Goal: Task Accomplishment & Management: Manage account settings

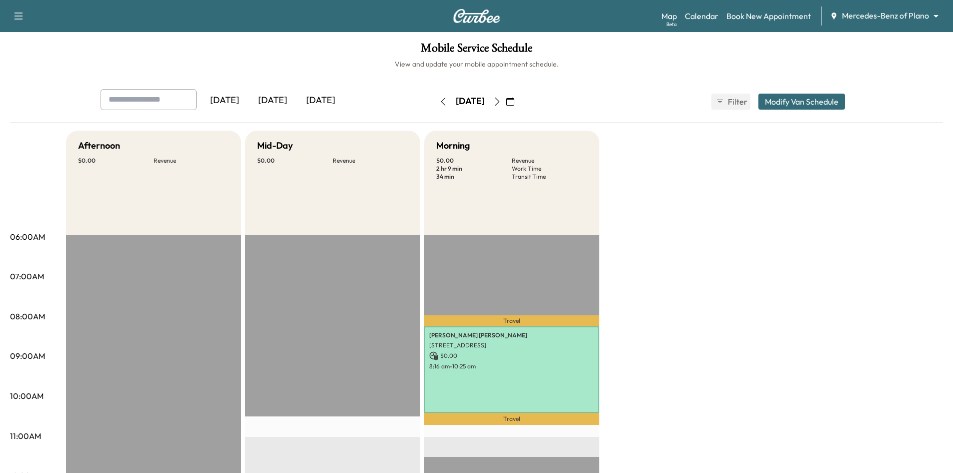
click at [339, 98] on div "[DATE]" at bounding box center [321, 100] width 48 height 23
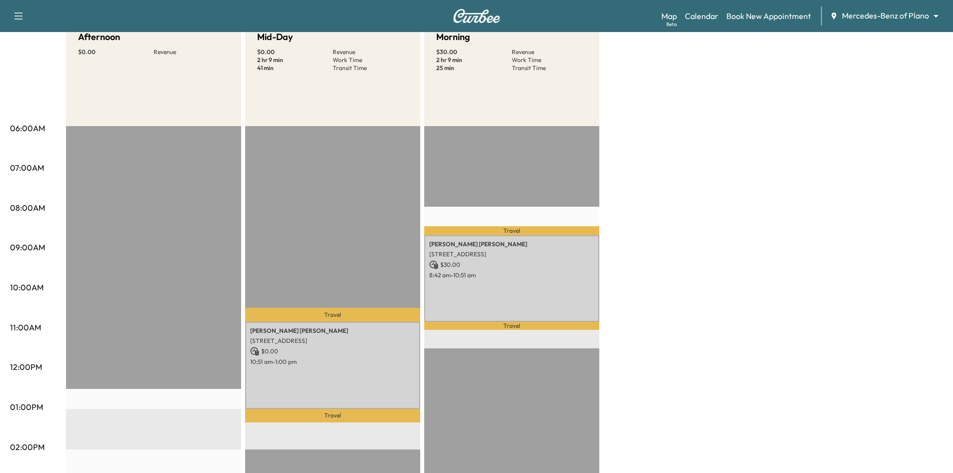
scroll to position [250, 0]
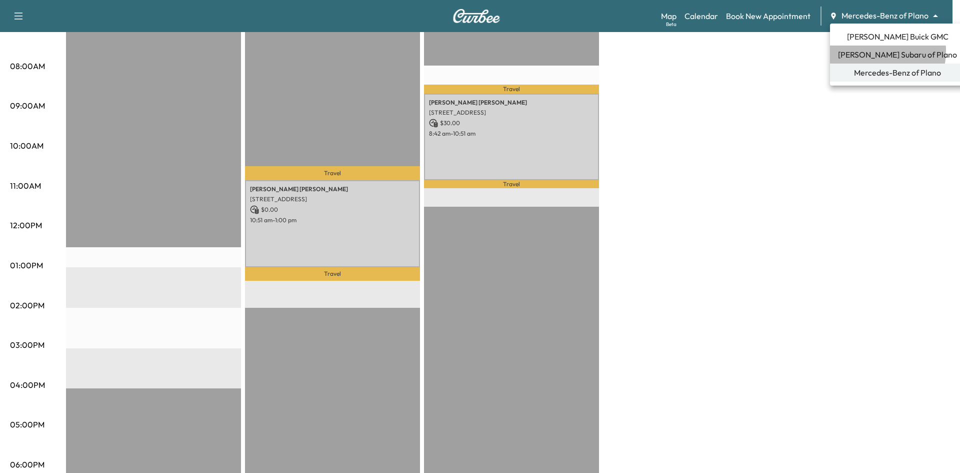
click at [862, 51] on span "Ewing Subaru of Plano" at bounding box center [897, 55] width 119 height 12
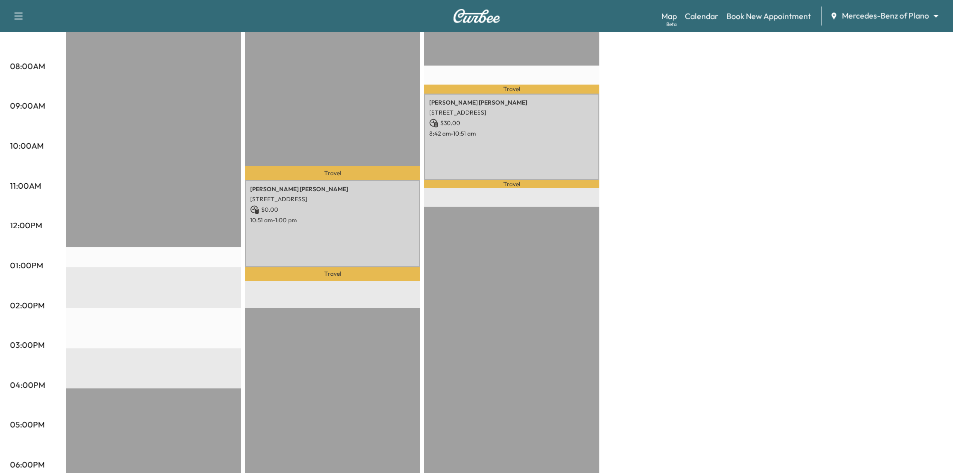
scroll to position [0, 0]
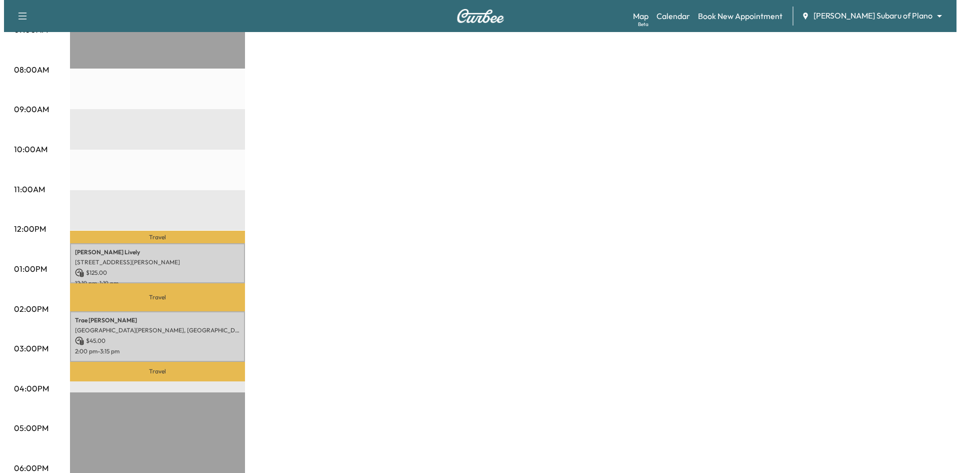
scroll to position [250, 0]
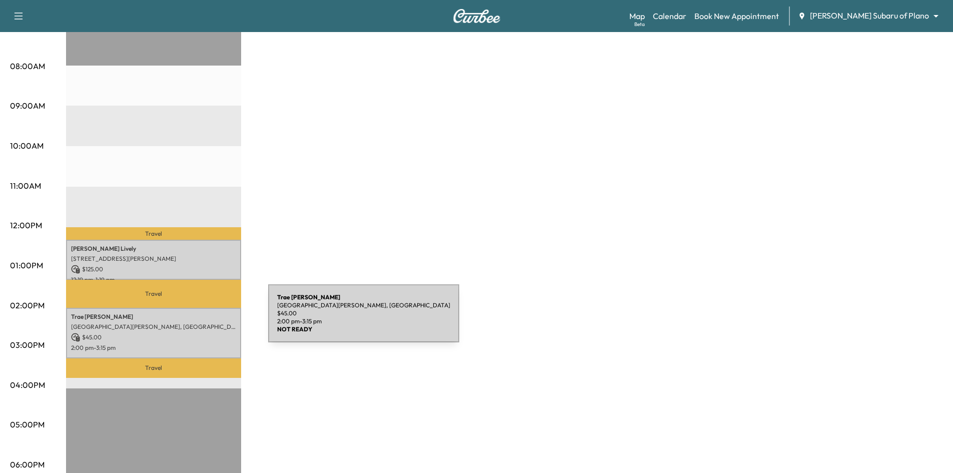
click at [193, 323] on p "1008 Glover Dr, Krugerville, TX 76227, USA" at bounding box center [153, 327] width 165 height 8
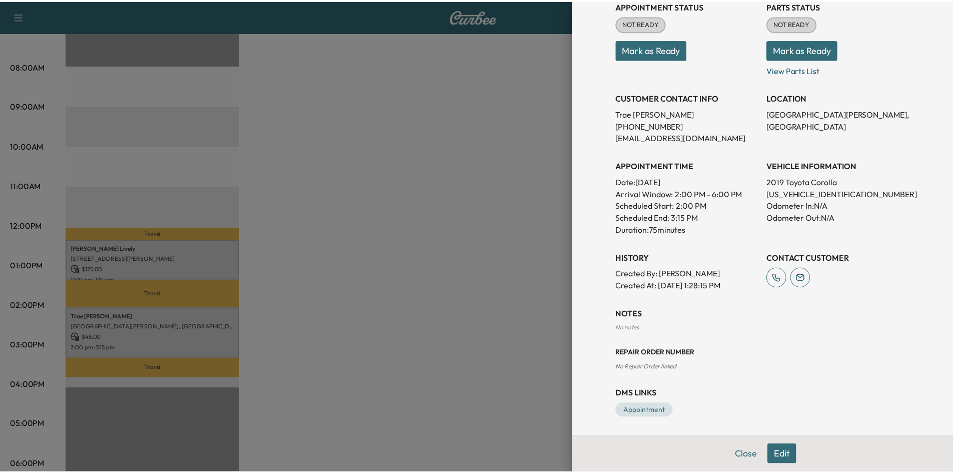
scroll to position [152, 0]
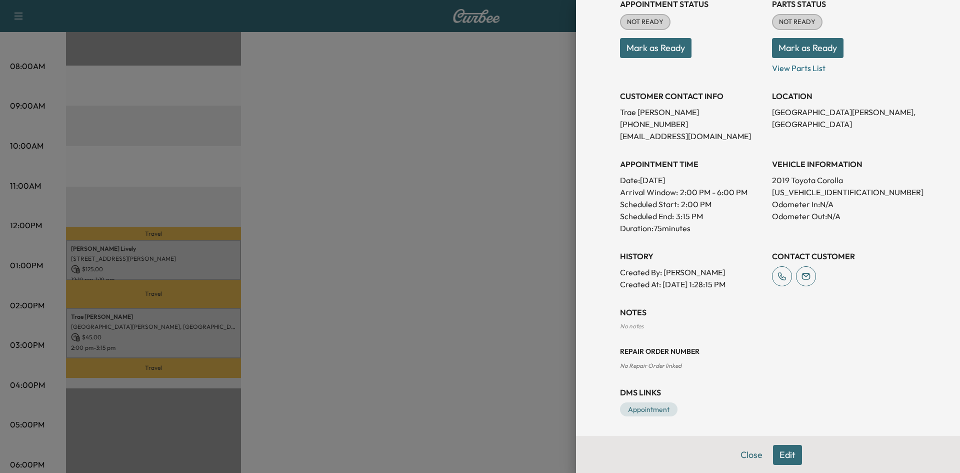
click at [522, 255] on div at bounding box center [480, 236] width 960 height 473
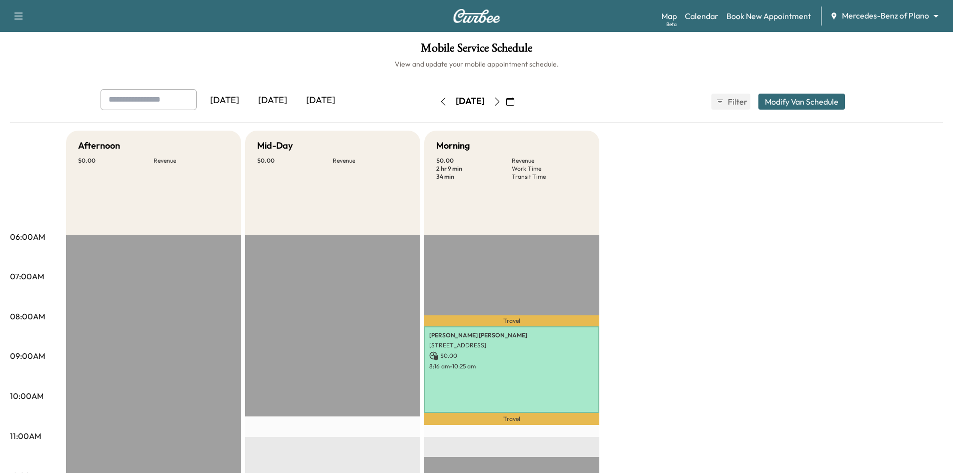
drag, startPoint x: 329, startPoint y: 98, endPoint x: 328, endPoint y: 92, distance: 6.1
click at [329, 99] on div "[DATE]" at bounding box center [321, 100] width 48 height 23
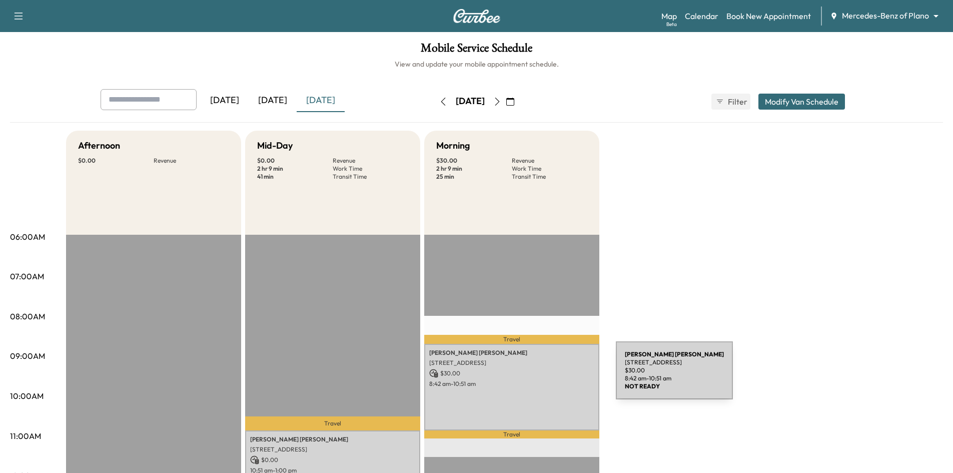
click at [541, 376] on p "$ 30.00" at bounding box center [511, 373] width 165 height 9
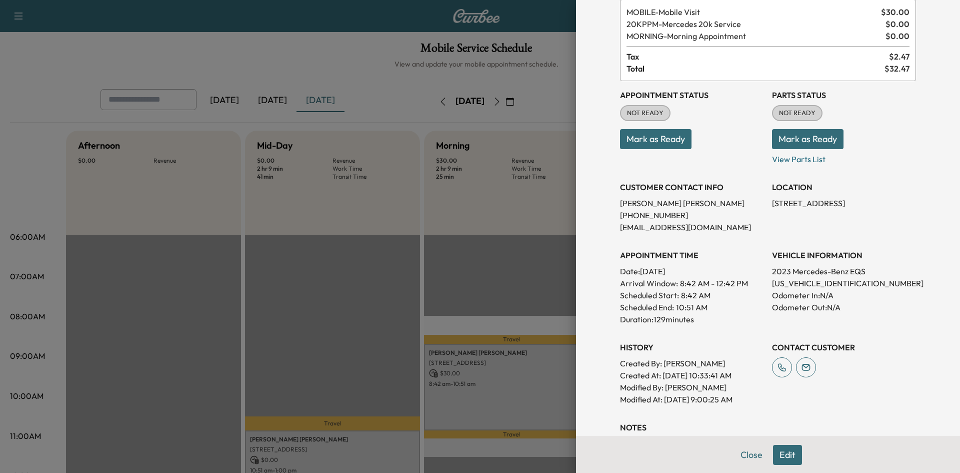
scroll to position [214, 0]
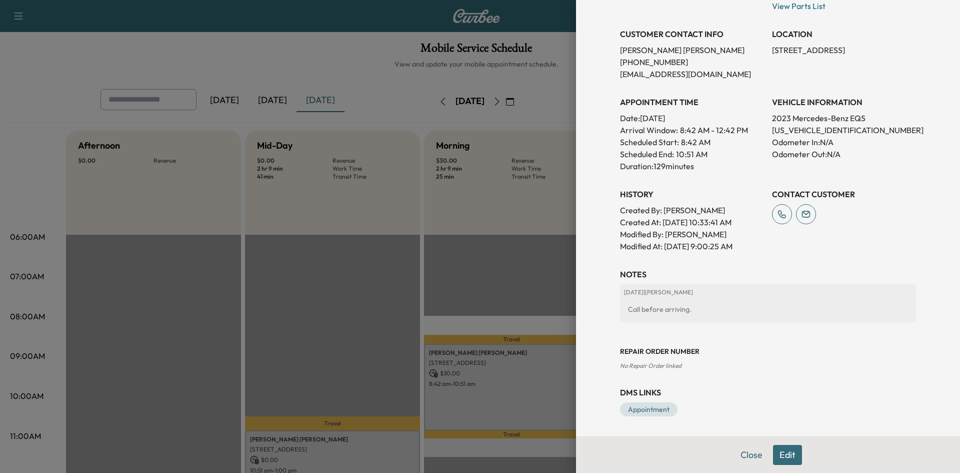
drag, startPoint x: 466, startPoint y: 284, endPoint x: 398, endPoint y: 395, distance: 130.0
click at [464, 288] on div at bounding box center [480, 236] width 960 height 473
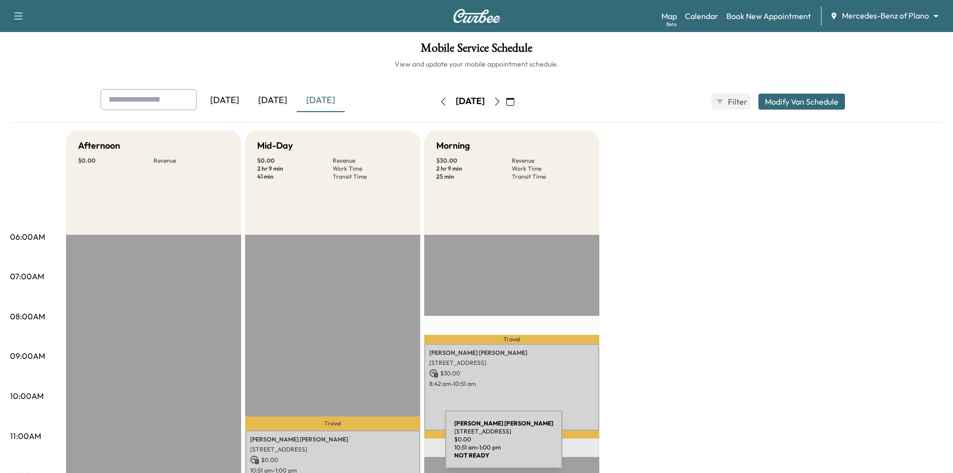
click at [371, 445] on p "[STREET_ADDRESS]" at bounding box center [332, 449] width 165 height 8
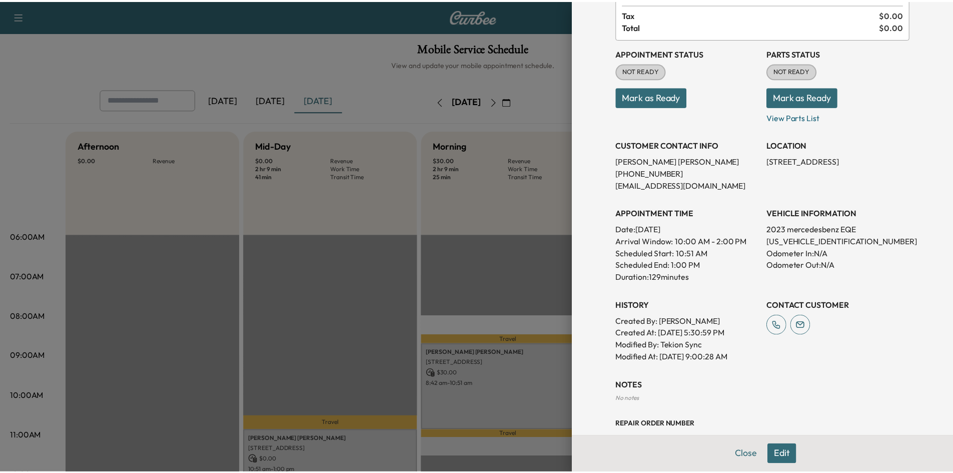
scroll to position [164, 0]
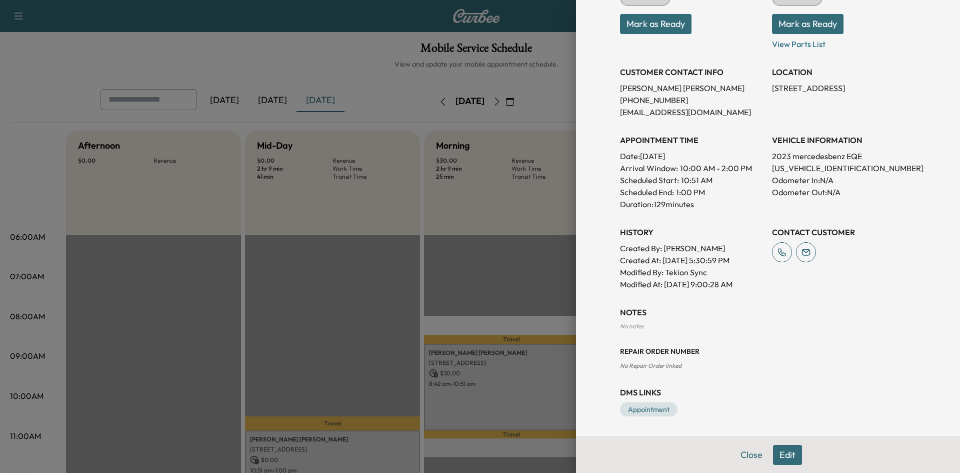
click at [455, 274] on div at bounding box center [480, 236] width 960 height 473
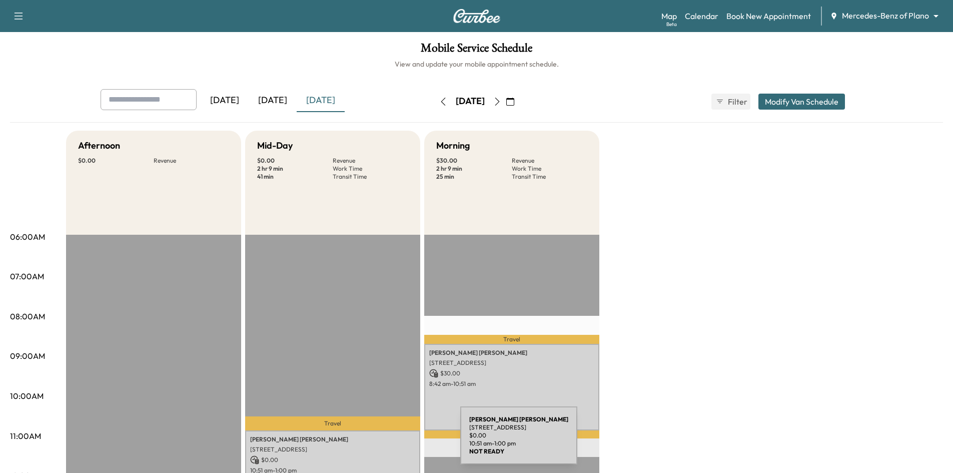
click at [386, 445] on p "[STREET_ADDRESS]" at bounding box center [332, 449] width 165 height 8
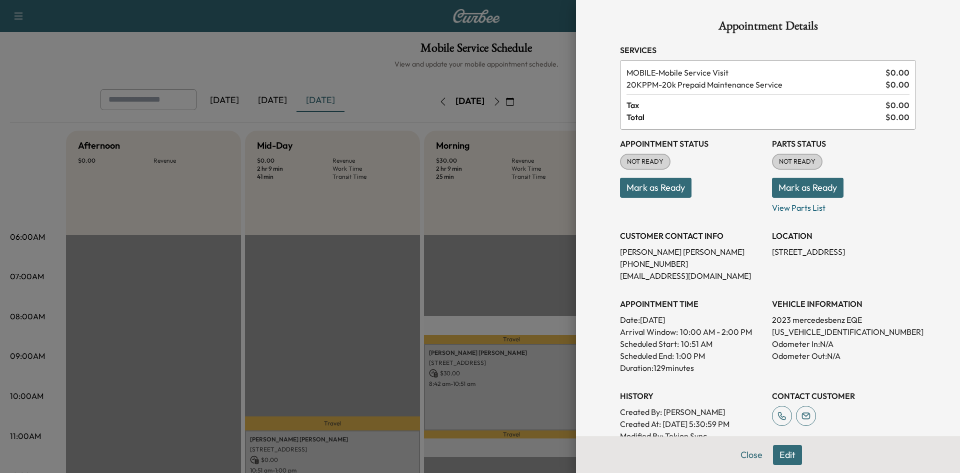
click at [533, 248] on div at bounding box center [480, 236] width 960 height 473
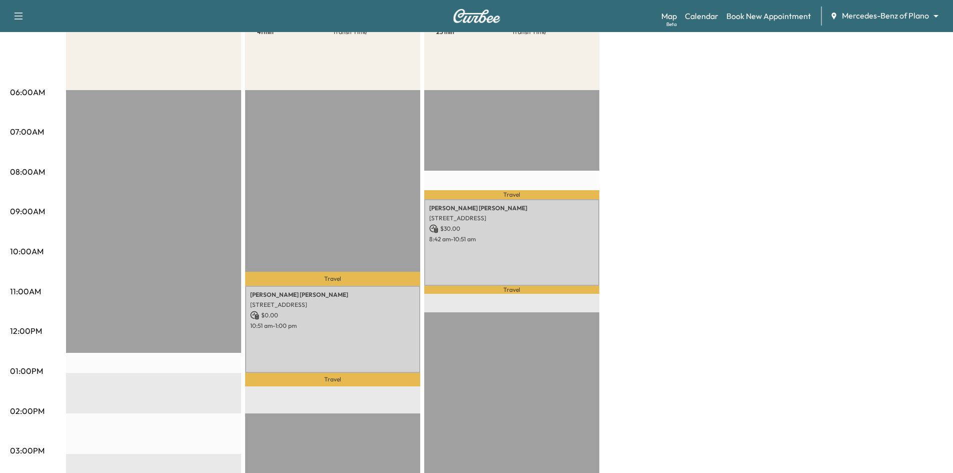
scroll to position [150, 0]
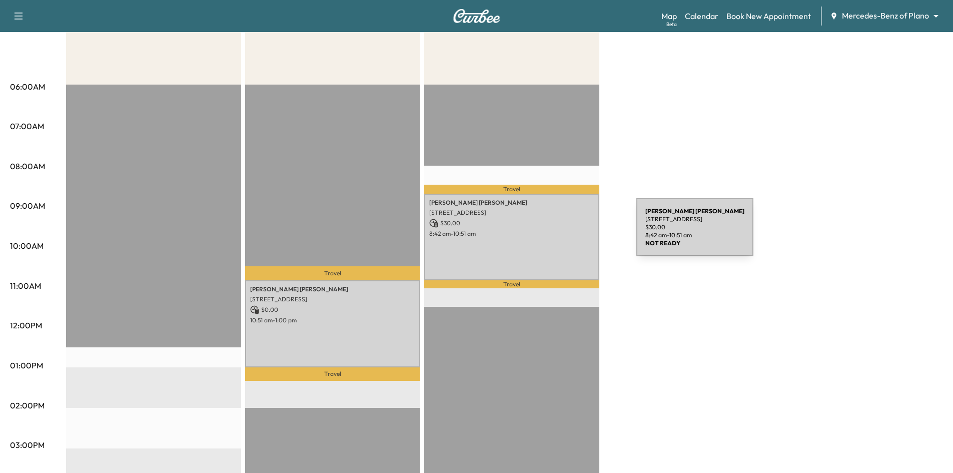
click at [561, 233] on p "8:42 am - 10:51 am" at bounding box center [511, 234] width 165 height 8
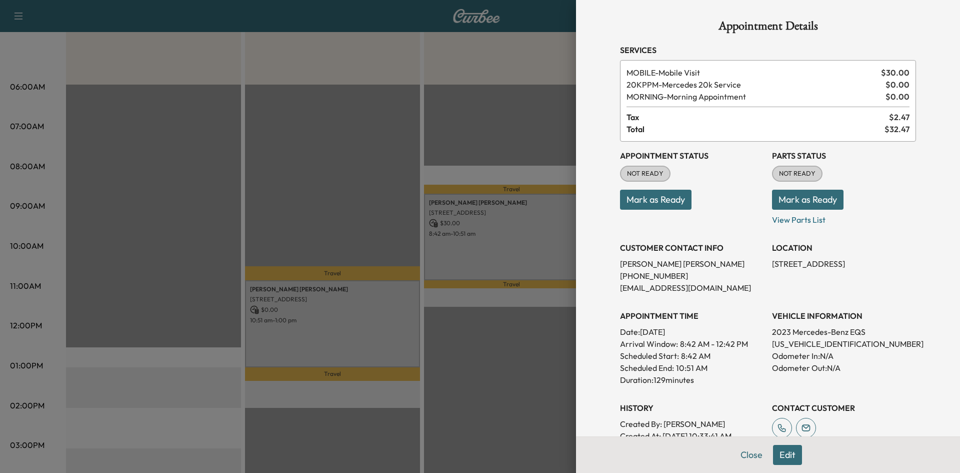
click at [654, 199] on button "Mark as Ready" at bounding box center [656, 200] width 72 height 20
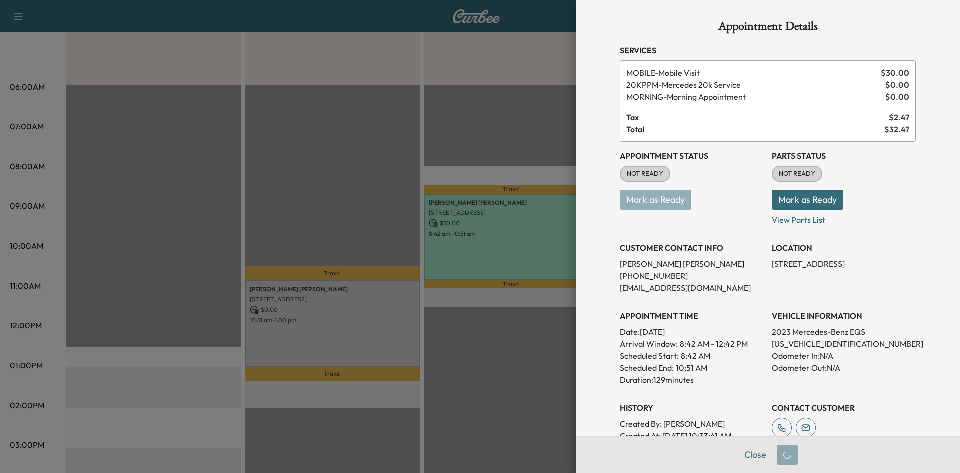
click at [386, 290] on div at bounding box center [480, 236] width 960 height 473
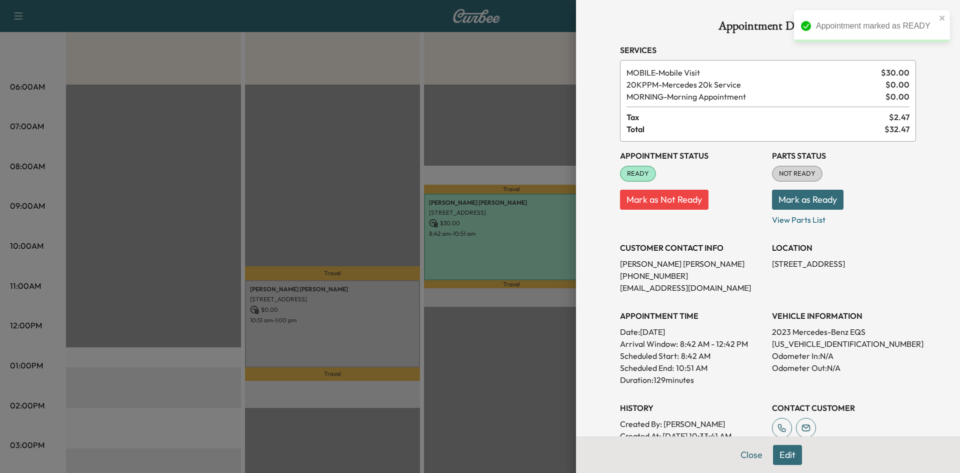
click at [389, 288] on div at bounding box center [480, 236] width 960 height 473
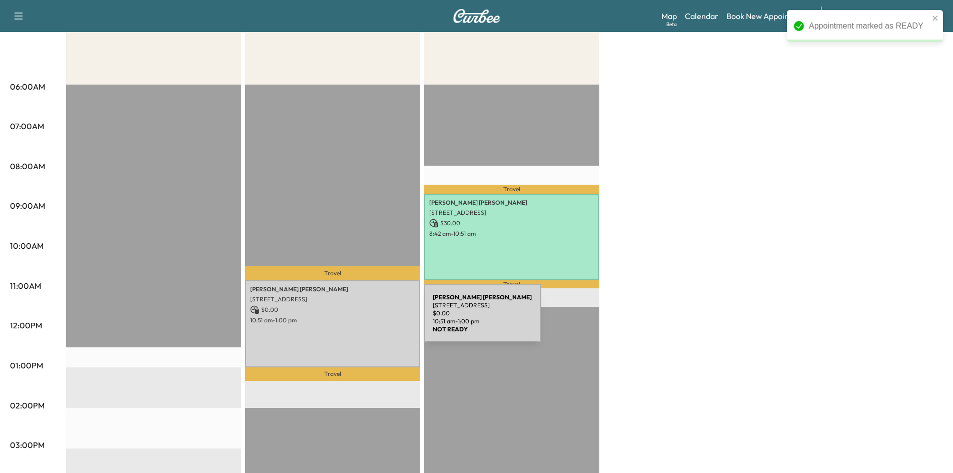
click at [349, 319] on p "10:51 am - 1:00 pm" at bounding box center [332, 320] width 165 height 8
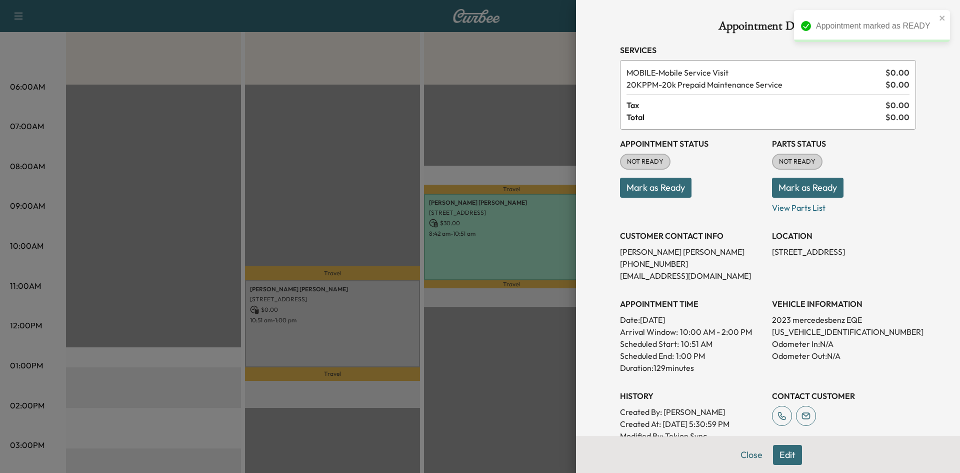
drag, startPoint x: 641, startPoint y: 197, endPoint x: 638, endPoint y: 193, distance: 5.3
click at [639, 199] on div "Appointment Status NOT READY Mark as Ready" at bounding box center [692, 172] width 144 height 84
click at [633, 188] on button "Mark as Ready" at bounding box center [656, 188] width 72 height 20
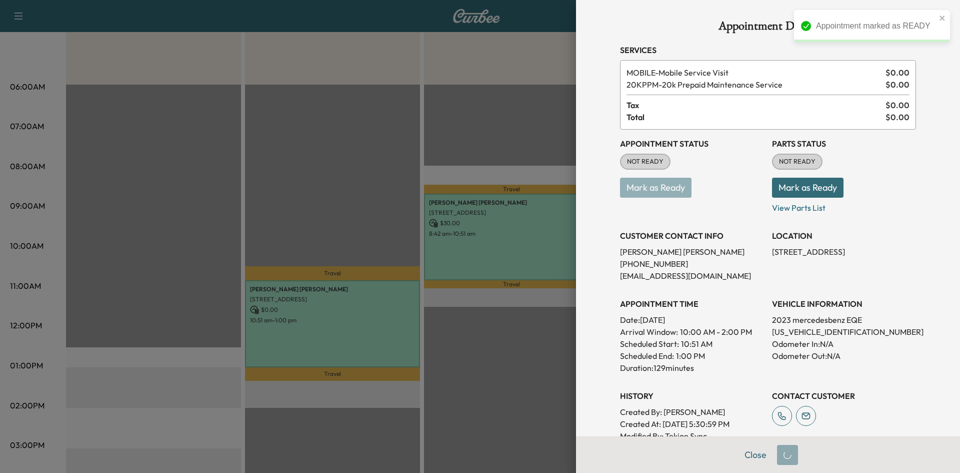
click at [207, 204] on div at bounding box center [480, 236] width 960 height 473
click at [207, 202] on div at bounding box center [480, 236] width 960 height 473
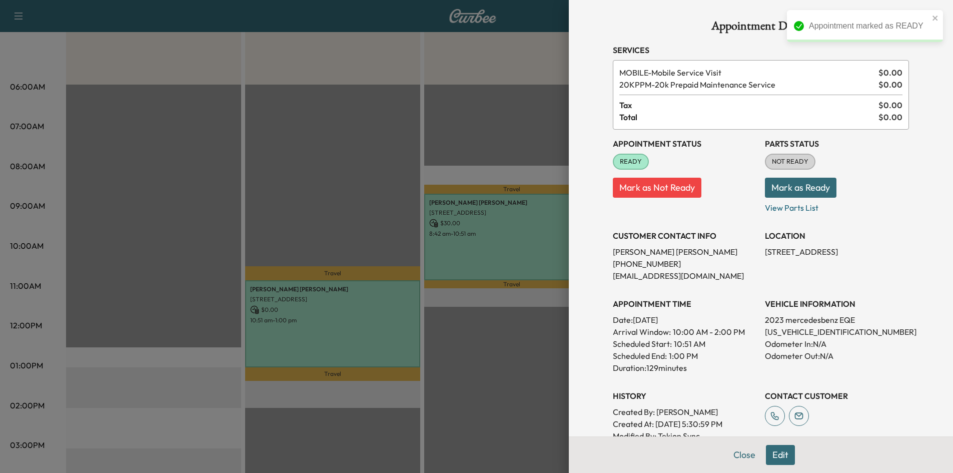
click at [207, 201] on div "EST Start" at bounding box center [153, 408] width 175 height 646
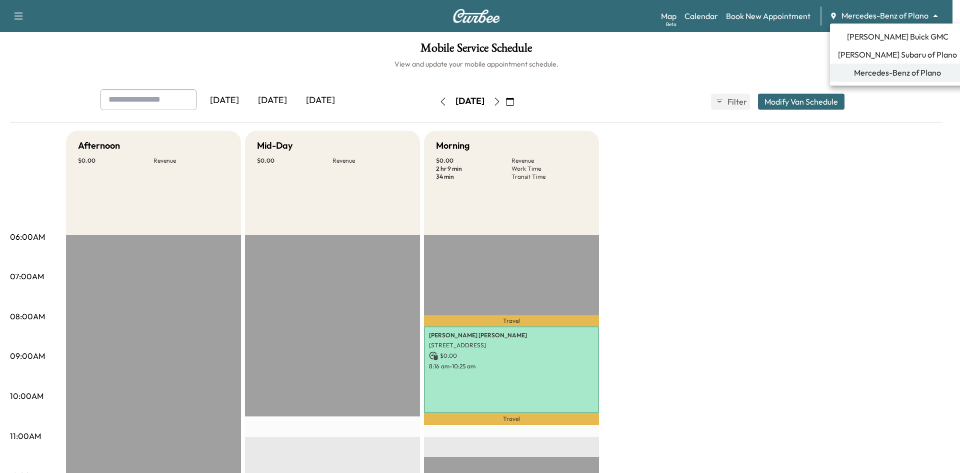
click at [875, 15] on body "Support Log Out Map Beta Calendar Book New Appointment Mercedes-Benz of Plano *…" at bounding box center [480, 236] width 960 height 473
click at [868, 34] on span "Ewing Buick GMC" at bounding box center [898, 37] width 102 height 12
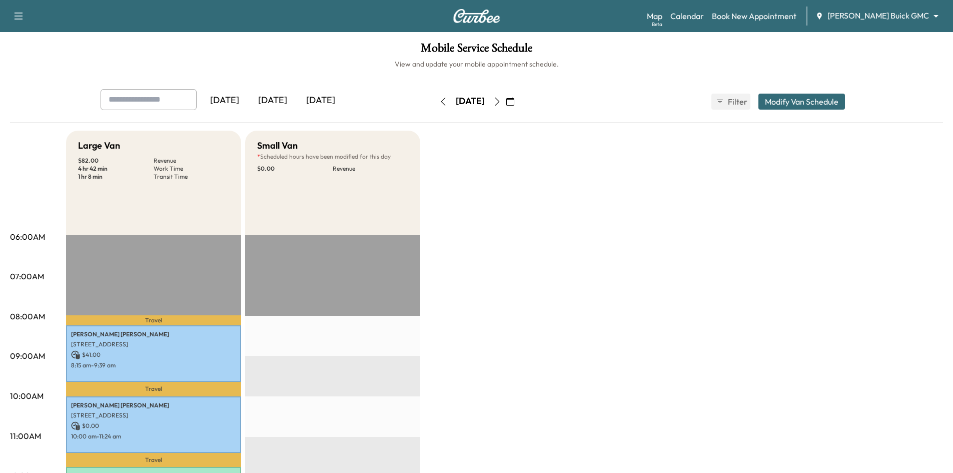
click at [328, 100] on div "[DATE]" at bounding box center [321, 100] width 48 height 23
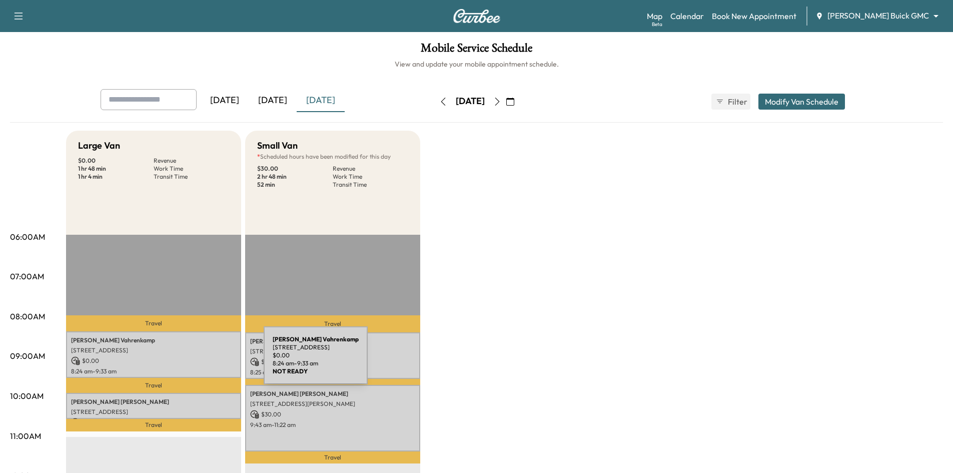
click at [189, 361] on p "$ 0.00" at bounding box center [153, 360] width 165 height 9
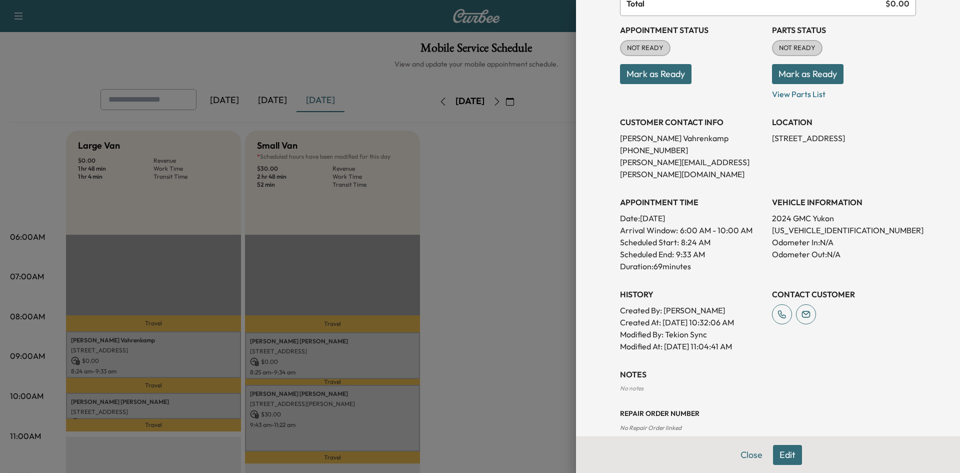
scroll to position [164, 0]
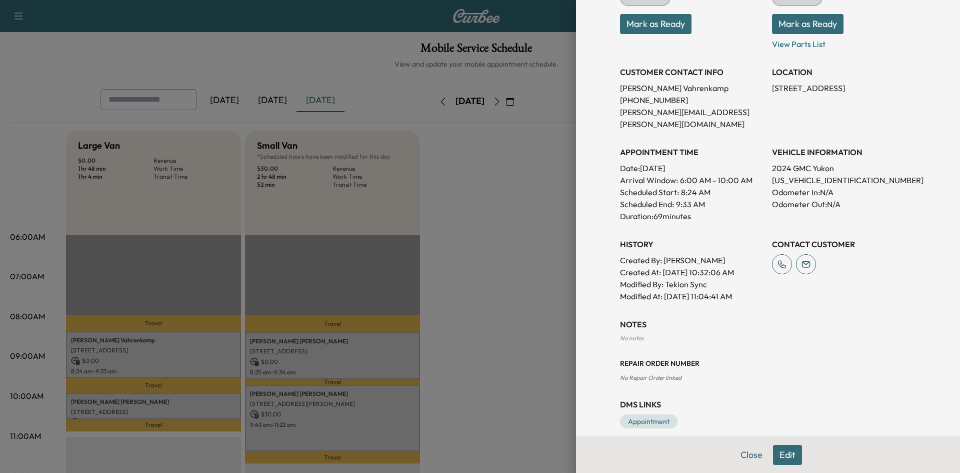
click at [358, 360] on div at bounding box center [480, 236] width 960 height 473
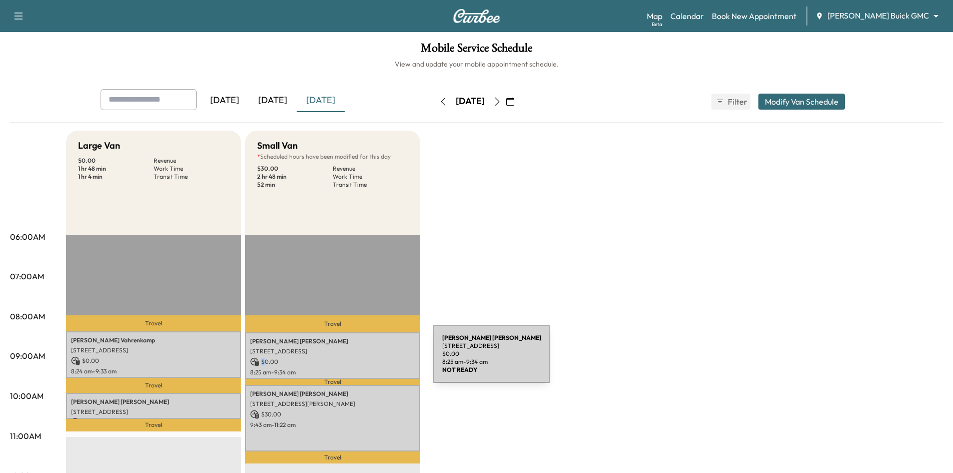
click at [358, 360] on p "$ 0.00" at bounding box center [332, 361] width 165 height 9
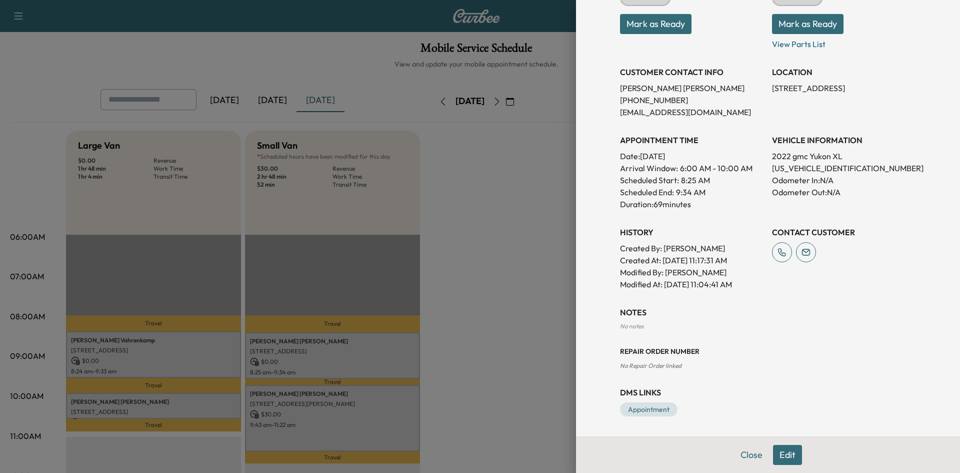
click at [510, 309] on div at bounding box center [480, 236] width 960 height 473
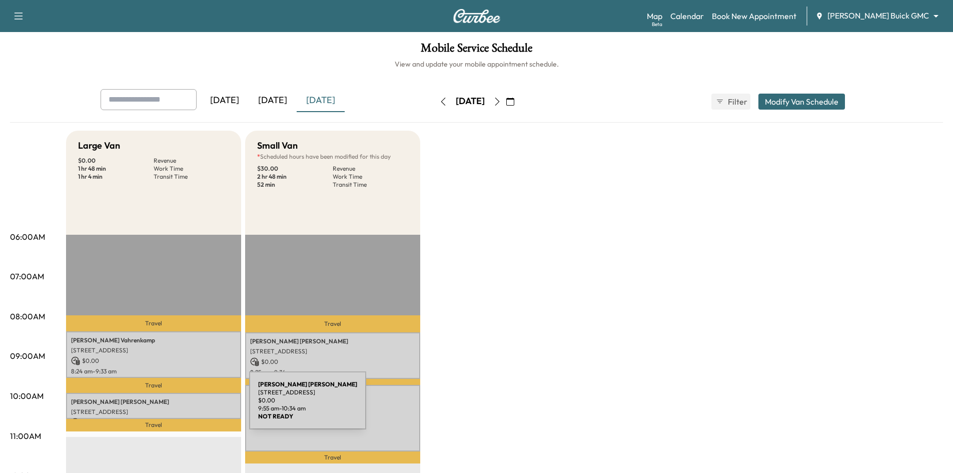
click at [174, 408] on p "3404 Garden Brook Dr, Farmers Branch, TX 75234, USA" at bounding box center [153, 412] width 165 height 8
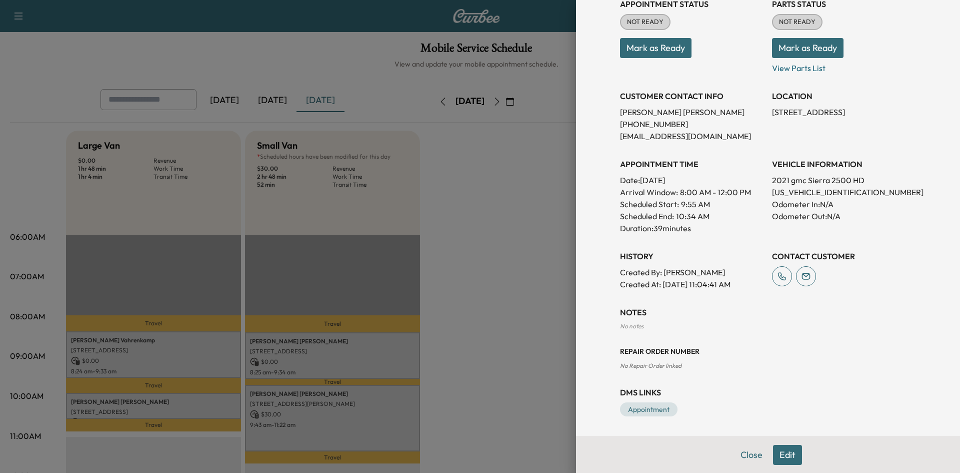
scroll to position [0, 0]
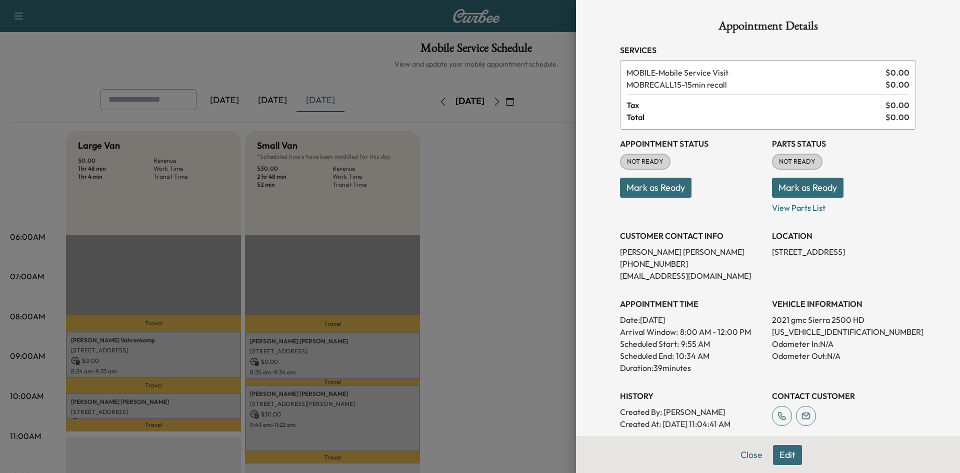
click at [425, 369] on div at bounding box center [480, 236] width 960 height 473
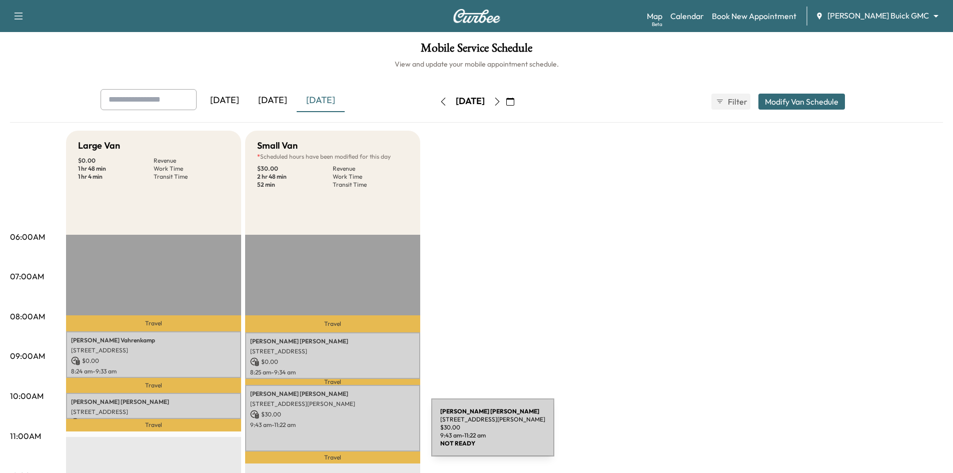
click at [356, 433] on div "Bradley Ross 1700 MILTON DR, PROSPER, TX 75078, USA $ 30.00 9:43 am - 11:22 am" at bounding box center [332, 418] width 175 height 67
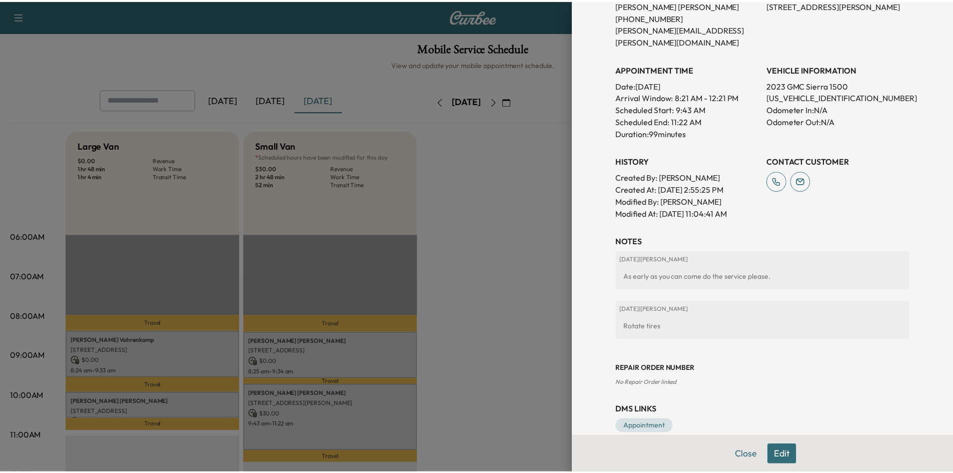
scroll to position [264, 0]
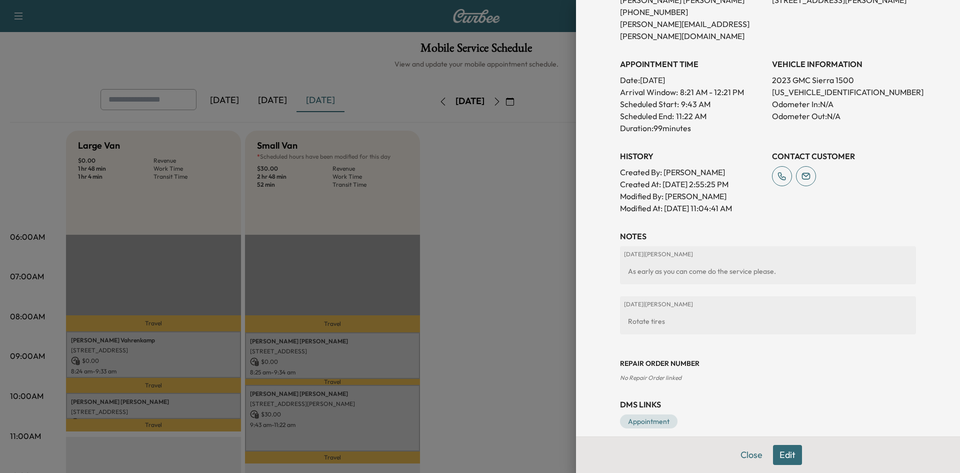
drag, startPoint x: 512, startPoint y: 281, endPoint x: 511, endPoint y: 262, distance: 19.0
click at [512, 280] on div at bounding box center [480, 236] width 960 height 473
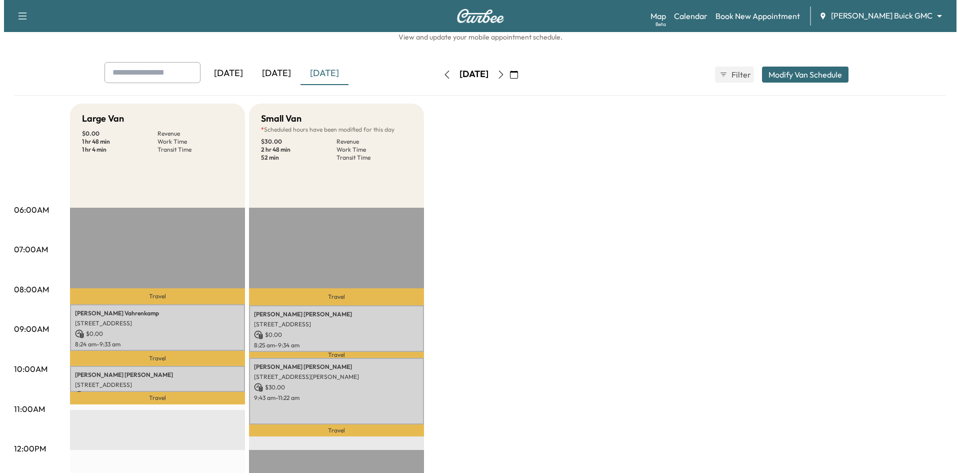
scroll to position [50, 0]
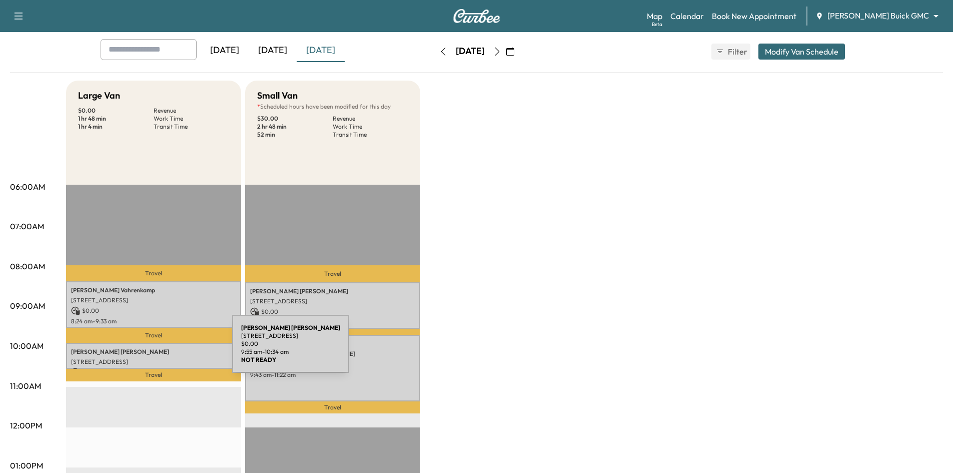
click at [157, 350] on p "Howard Adkins" at bounding box center [153, 352] width 165 height 8
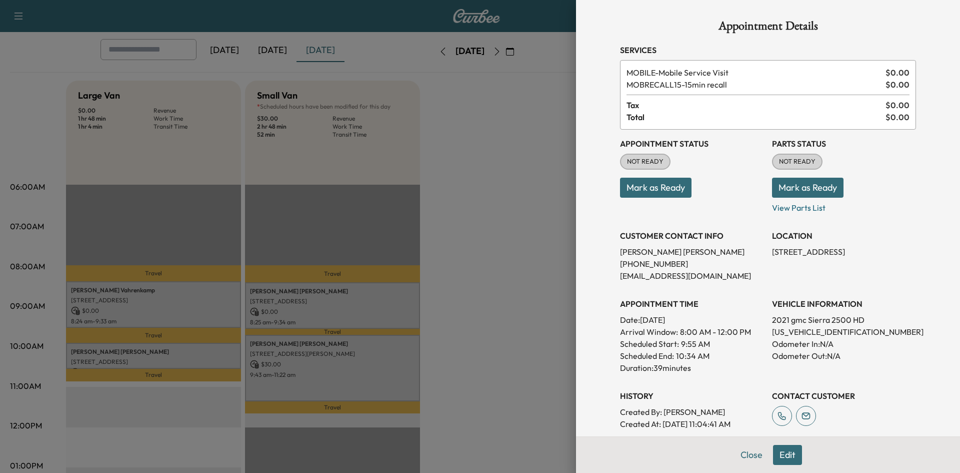
click at [221, 288] on div at bounding box center [480, 236] width 960 height 473
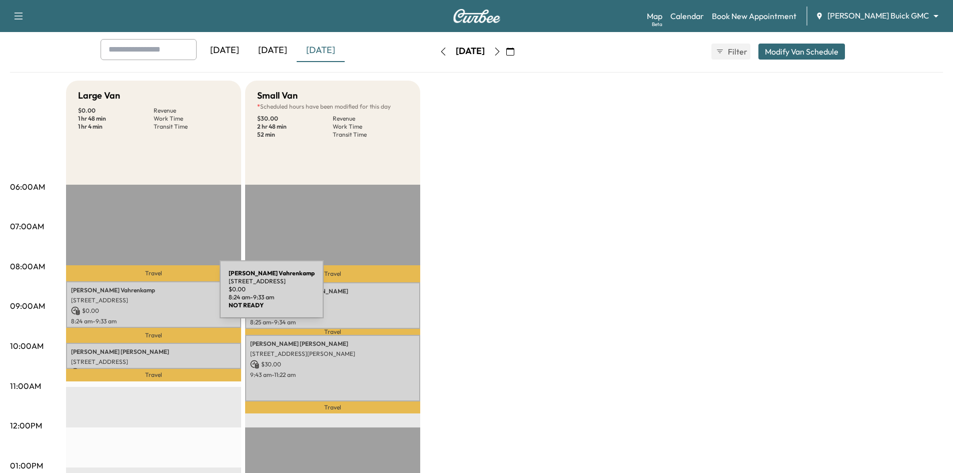
click at [145, 296] on div "William Vahrenkamp 3115 Westminster Avenue, Dallas, TX 75205, United States of …" at bounding box center [153, 304] width 175 height 47
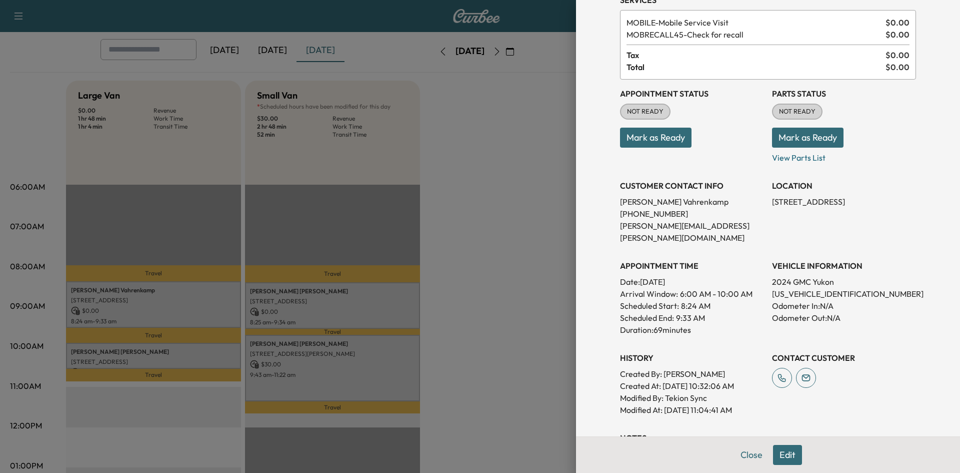
click at [396, 309] on div at bounding box center [480, 236] width 960 height 473
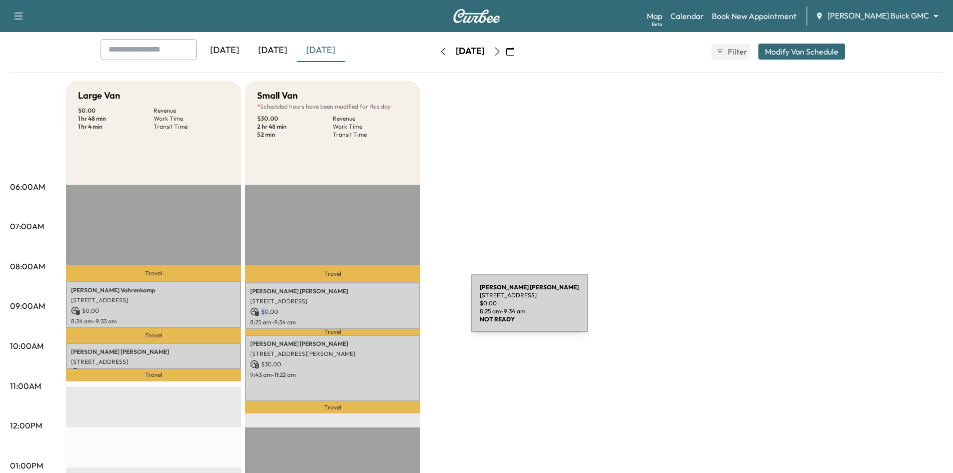
click at [396, 309] on p "$ 0.00" at bounding box center [332, 311] width 165 height 9
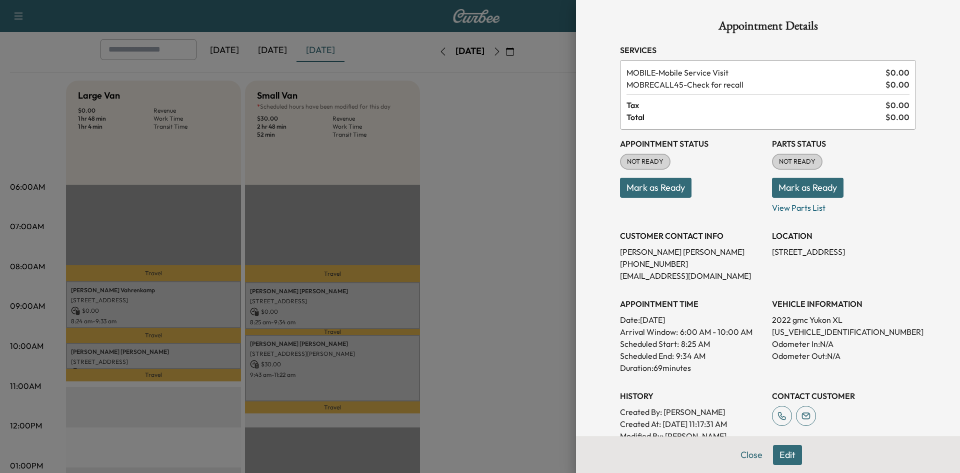
click at [371, 368] on div at bounding box center [480, 236] width 960 height 473
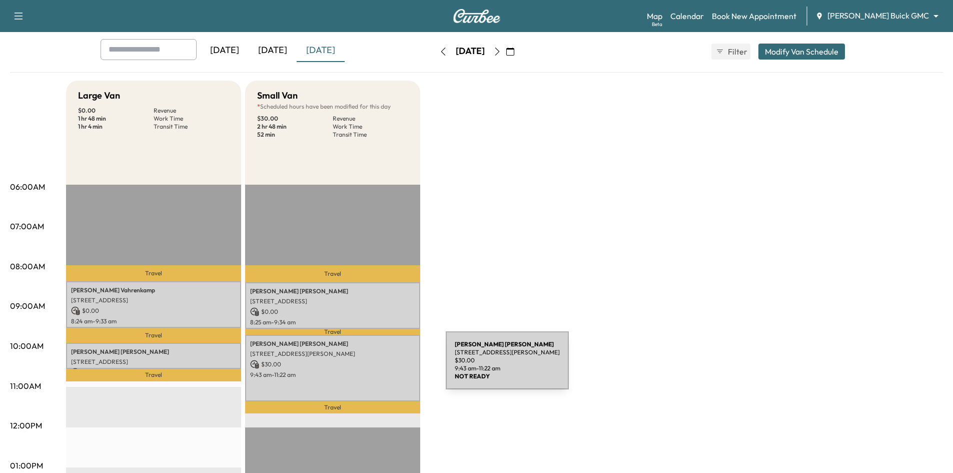
click at [371, 366] on p "$ 30.00" at bounding box center [332, 364] width 165 height 9
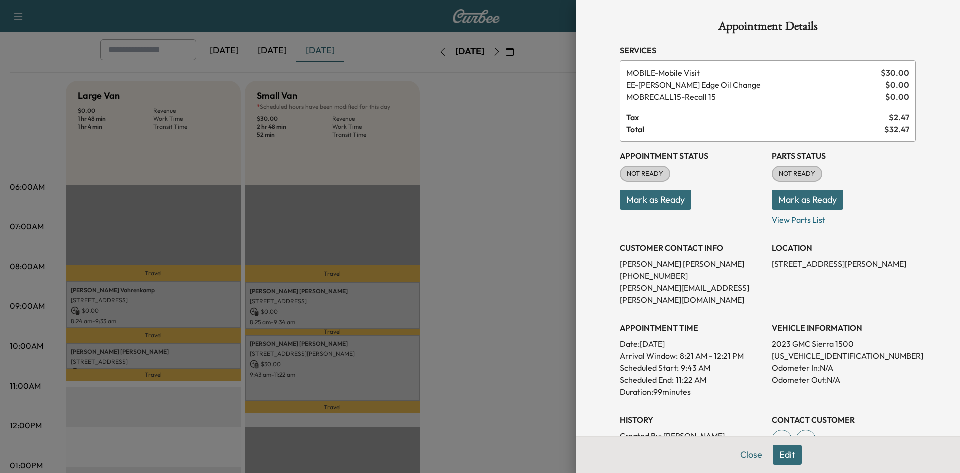
click at [274, 224] on div at bounding box center [480, 236] width 960 height 473
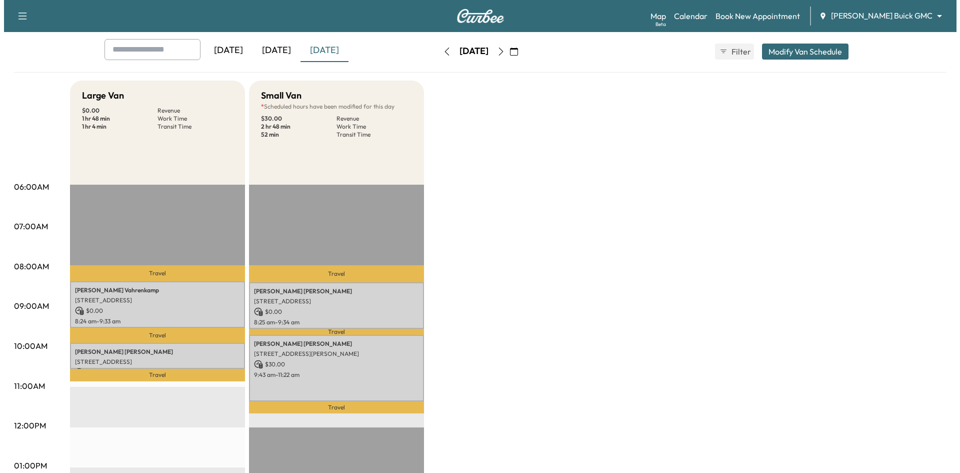
scroll to position [100, 0]
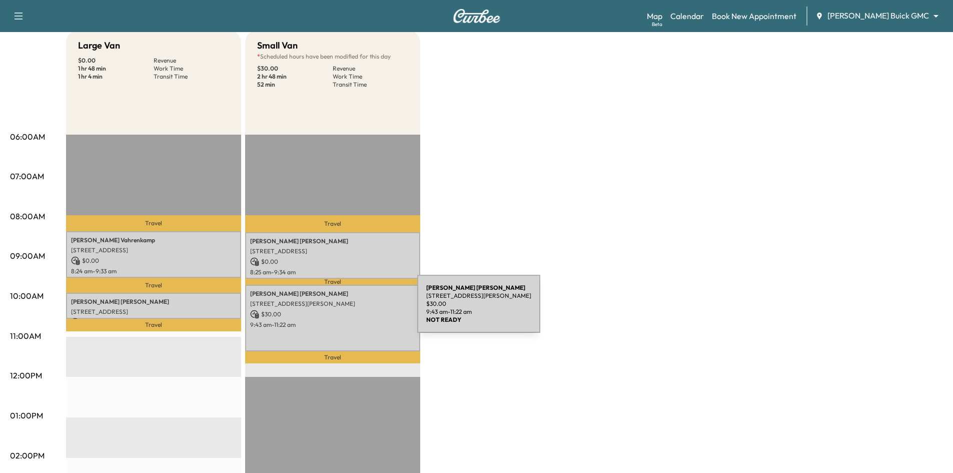
click at [344, 311] on p "$ 30.00" at bounding box center [332, 314] width 165 height 9
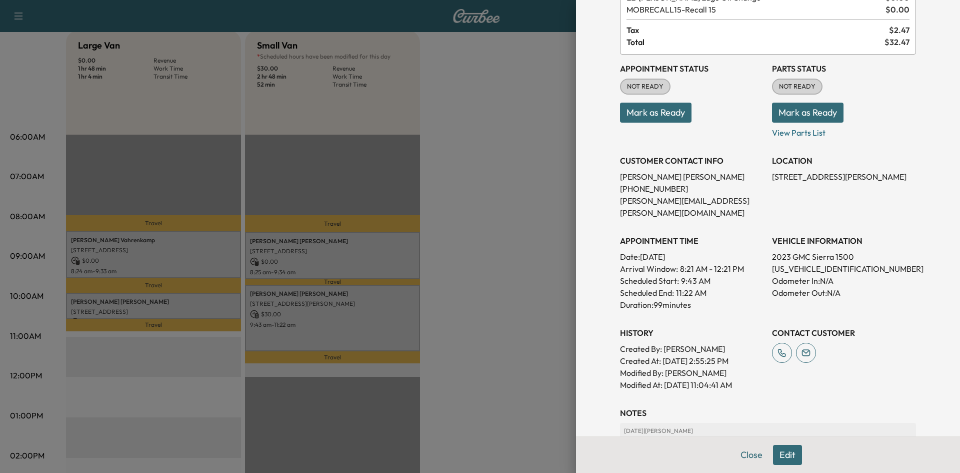
scroll to position [250, 0]
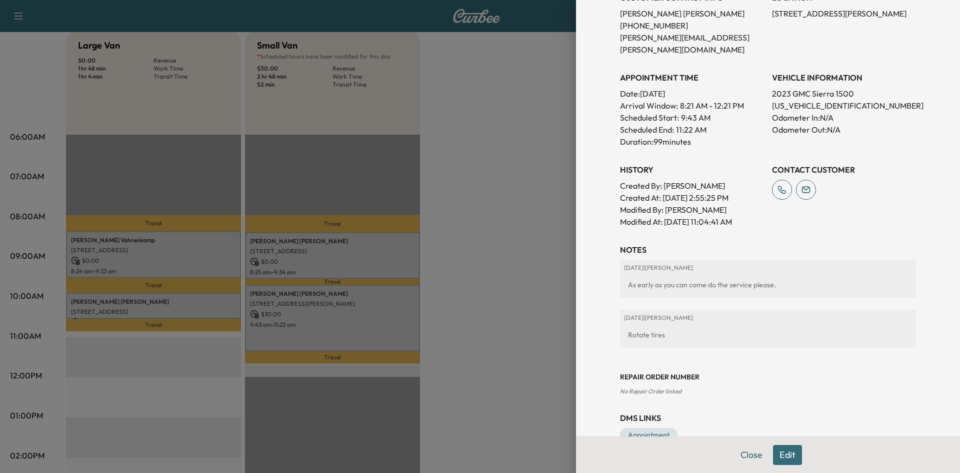
drag, startPoint x: 482, startPoint y: 321, endPoint x: 490, endPoint y: 313, distance: 11.3
click at [482, 318] on div at bounding box center [480, 236] width 960 height 473
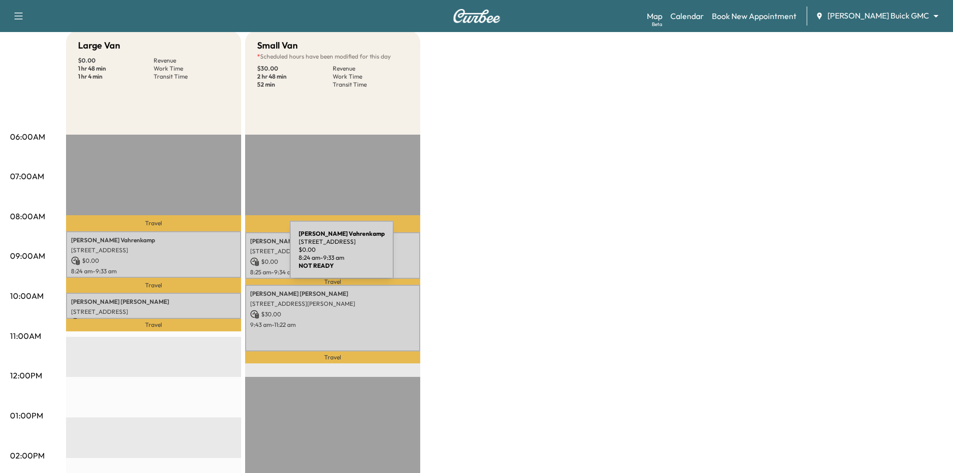
click at [215, 256] on p "$ 0.00" at bounding box center [153, 260] width 165 height 9
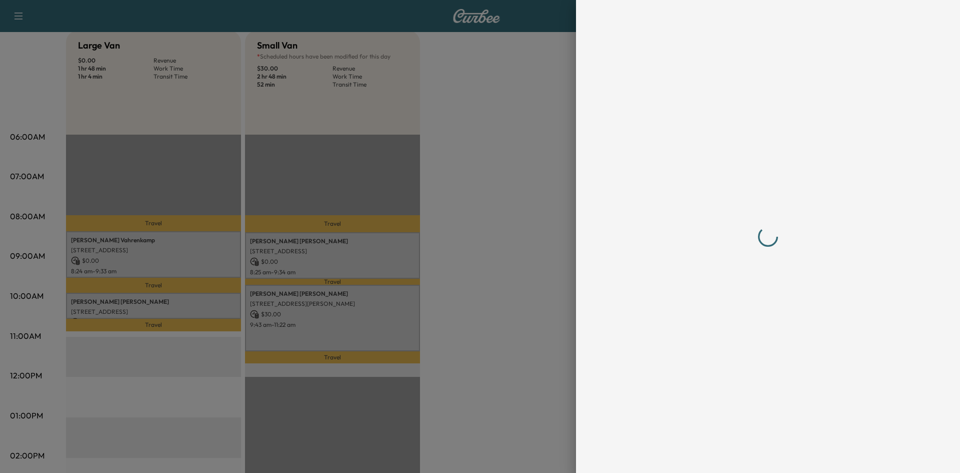
drag, startPoint x: 215, startPoint y: 256, endPoint x: 231, endPoint y: 249, distance: 17.3
click at [215, 256] on div at bounding box center [480, 236] width 960 height 473
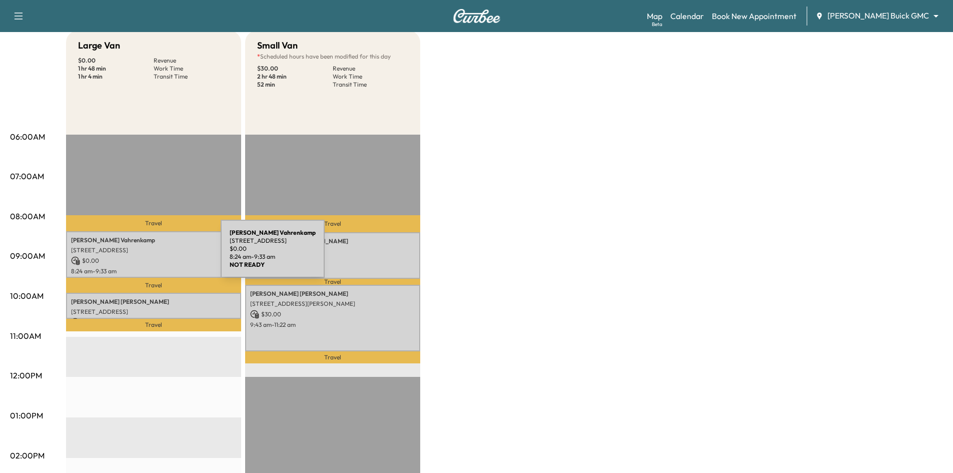
click at [146, 255] on div "William Vahrenkamp 3115 Westminster Avenue, Dallas, TX 75205, United States of …" at bounding box center [153, 254] width 175 height 47
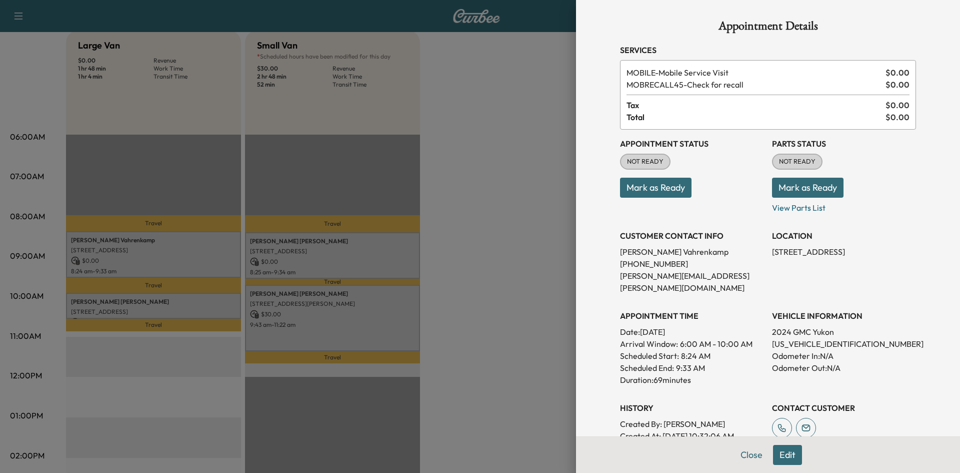
click at [620, 189] on button "Mark as Ready" at bounding box center [656, 188] width 72 height 20
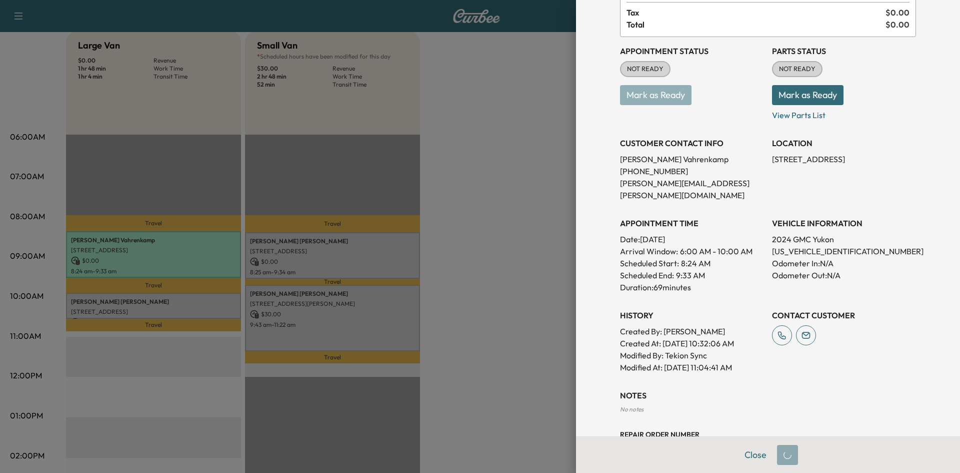
scroll to position [164, 0]
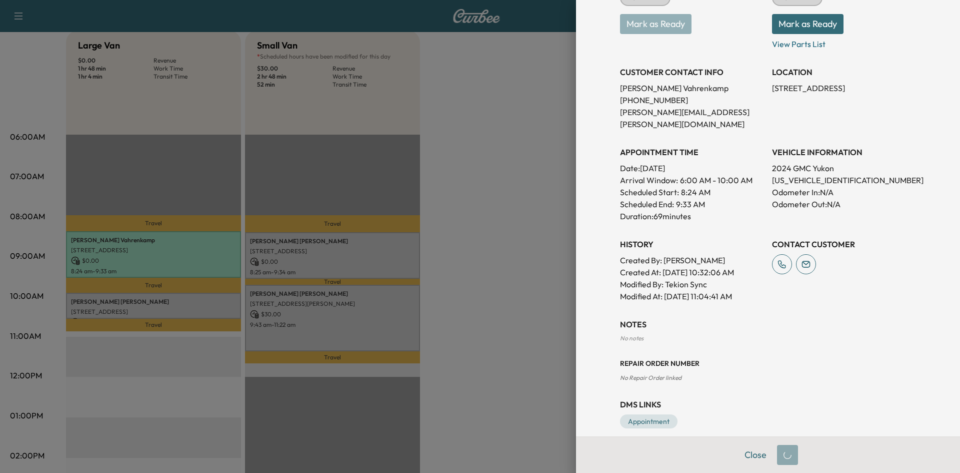
click at [507, 249] on div at bounding box center [480, 236] width 960 height 473
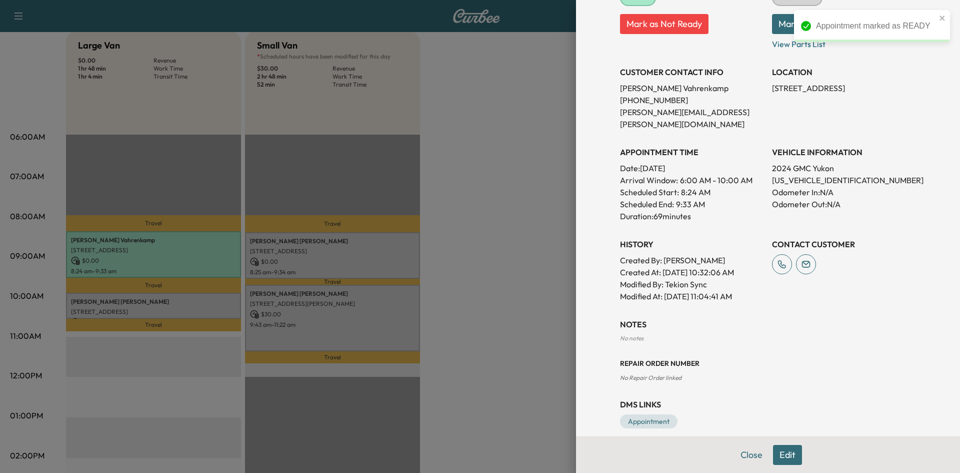
click at [334, 266] on div at bounding box center [480, 236] width 960 height 473
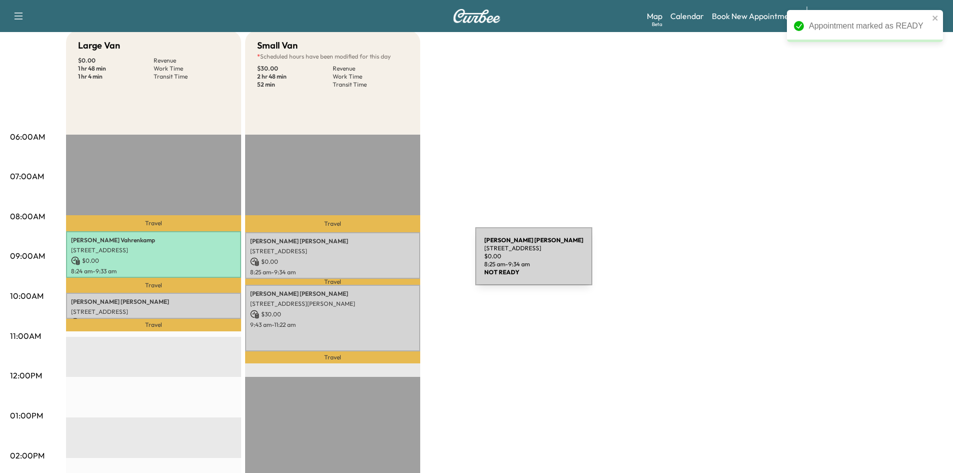
click at [354, 251] on p "2560 Lakeview Ct, Prosper, TX 75078, USA" at bounding box center [332, 251] width 165 height 8
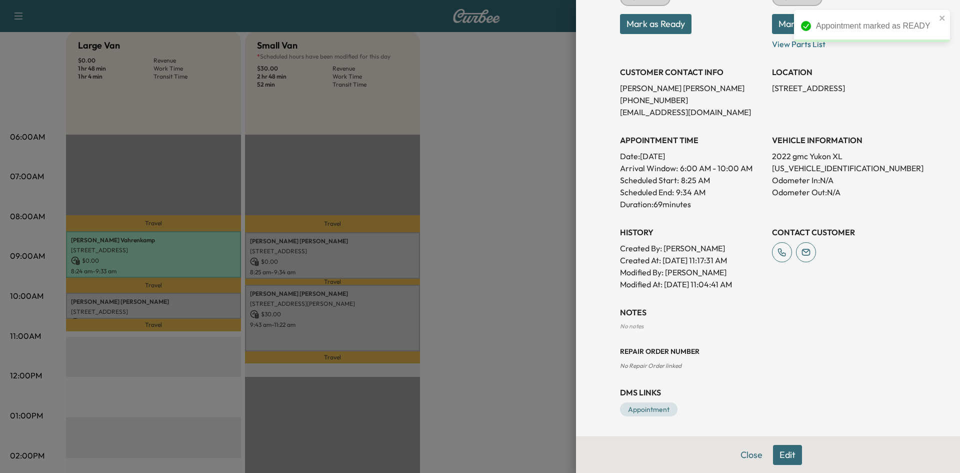
click at [676, 24] on button "Mark as Ready" at bounding box center [656, 24] width 72 height 20
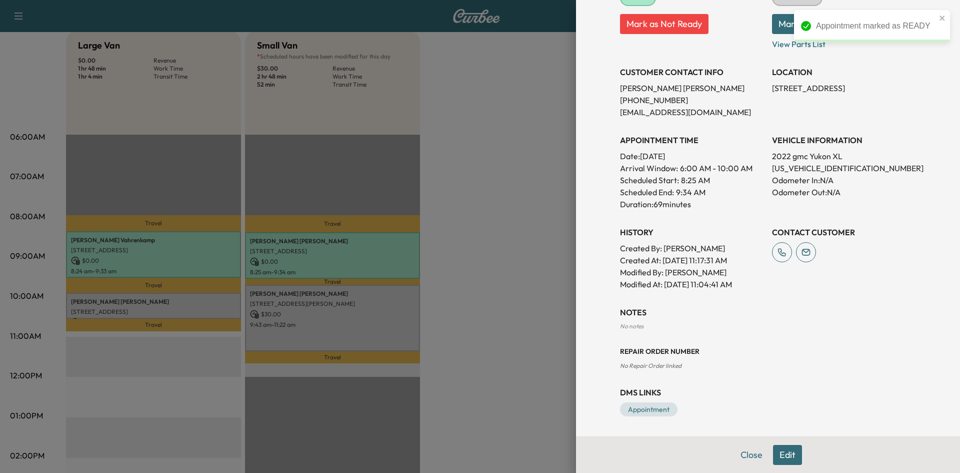
click at [498, 157] on div at bounding box center [480, 236] width 960 height 473
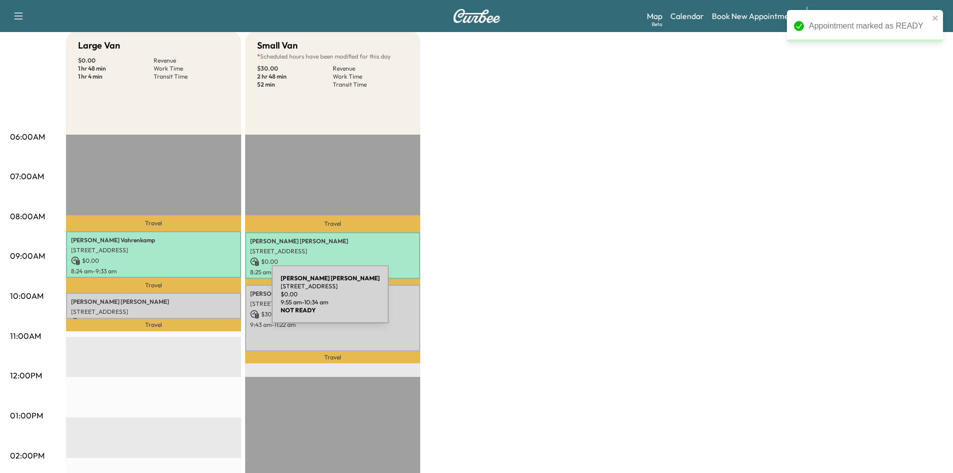
click at [197, 300] on p "Howard Adkins" at bounding box center [153, 302] width 165 height 8
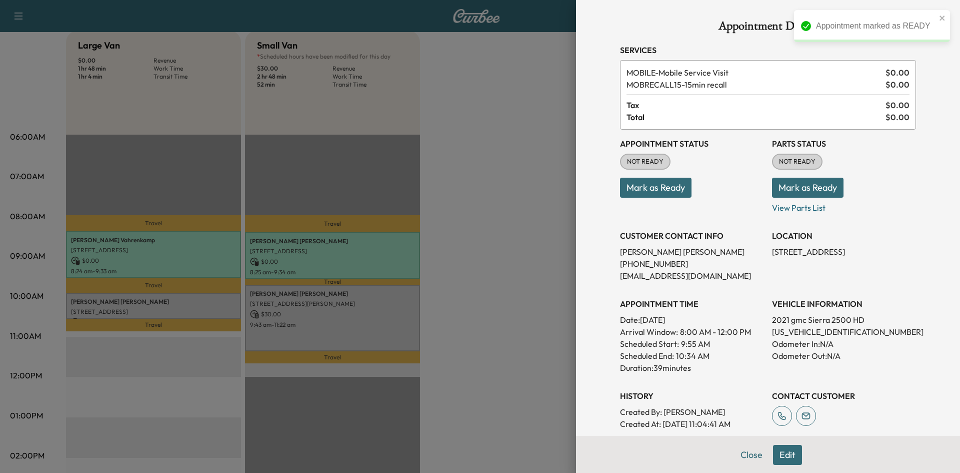
scroll to position [140, 0]
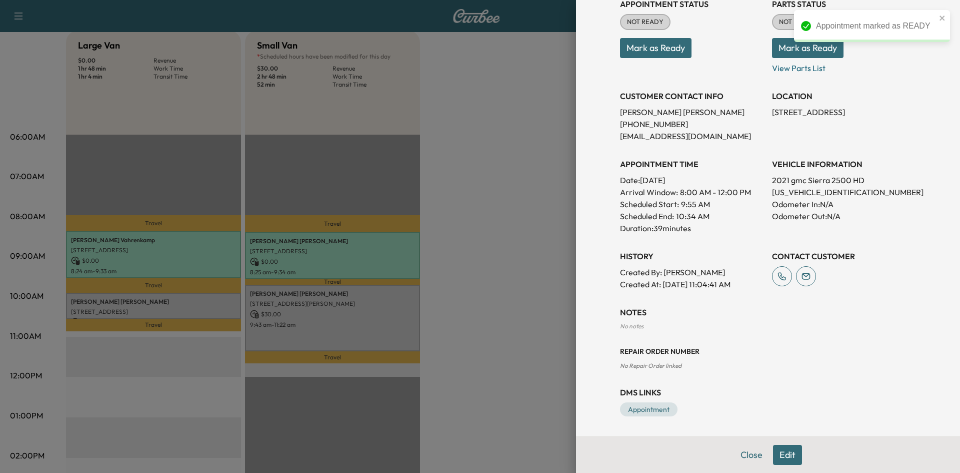
click at [646, 53] on button "Mark as Ready" at bounding box center [656, 48] width 72 height 20
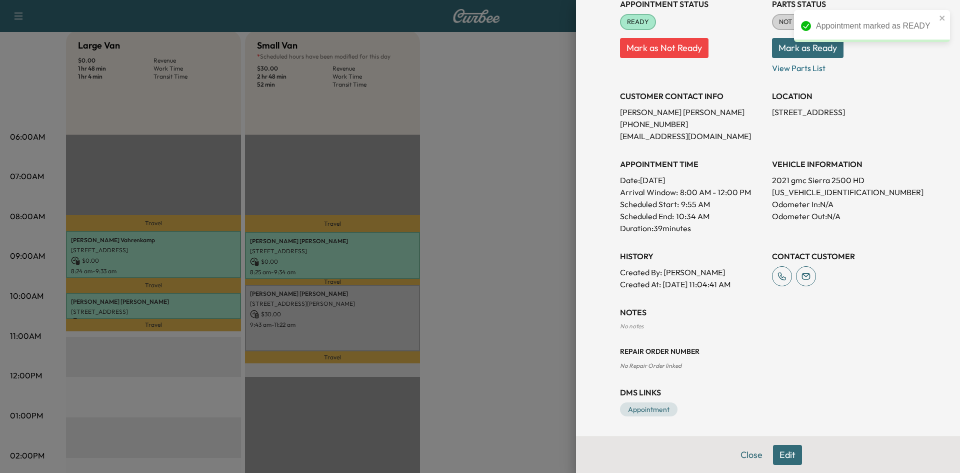
click at [480, 292] on div at bounding box center [480, 236] width 960 height 473
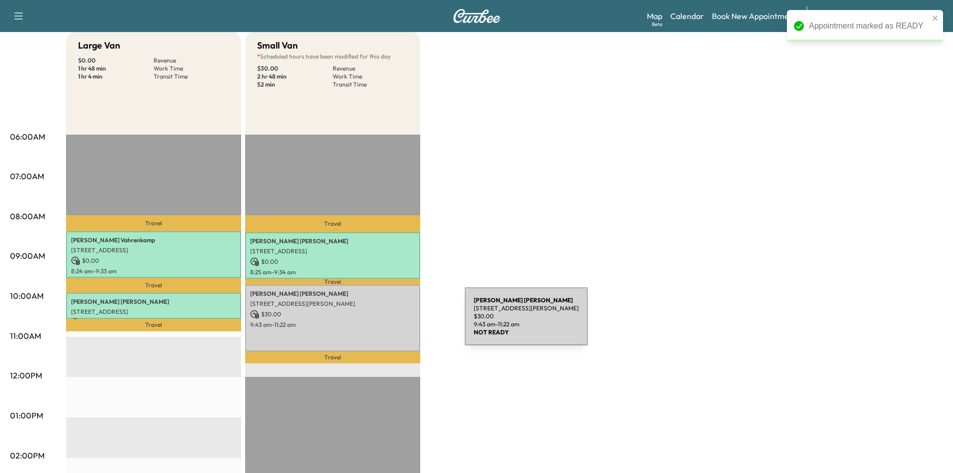
click at [390, 322] on p "9:43 am - 11:22 am" at bounding box center [332, 325] width 165 height 8
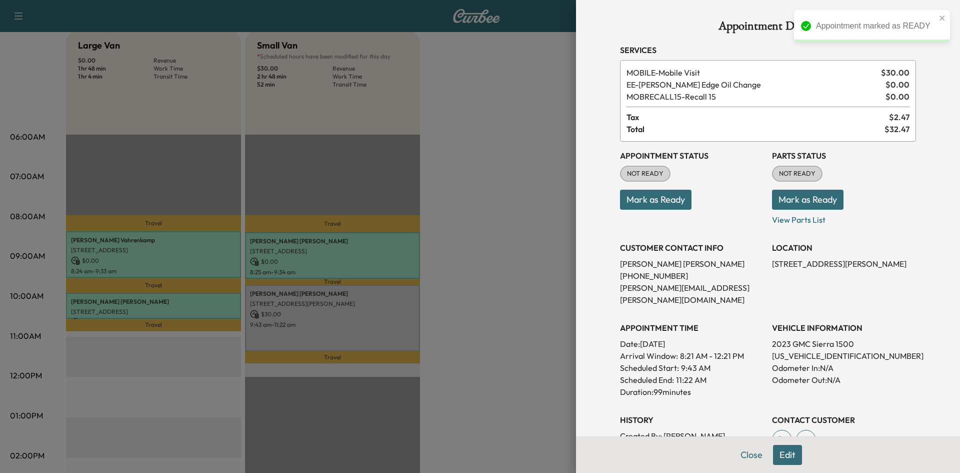
click at [678, 205] on button "Mark as Ready" at bounding box center [656, 200] width 72 height 20
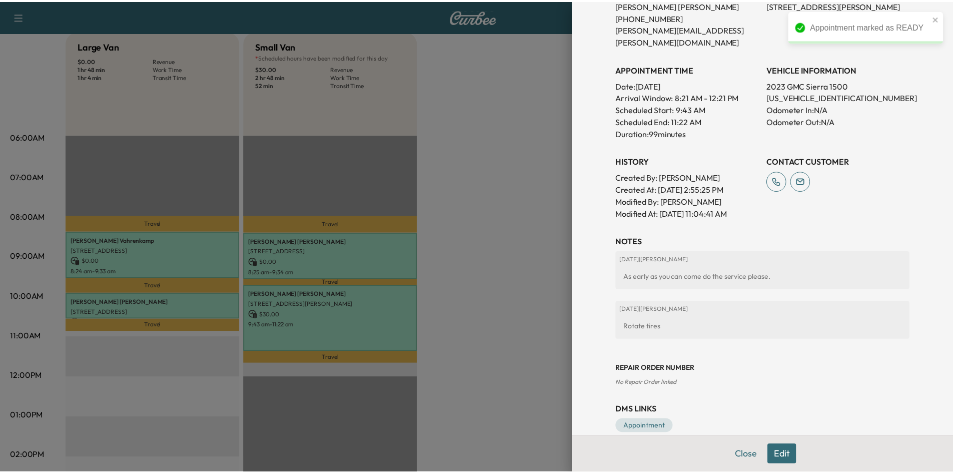
scroll to position [264, 0]
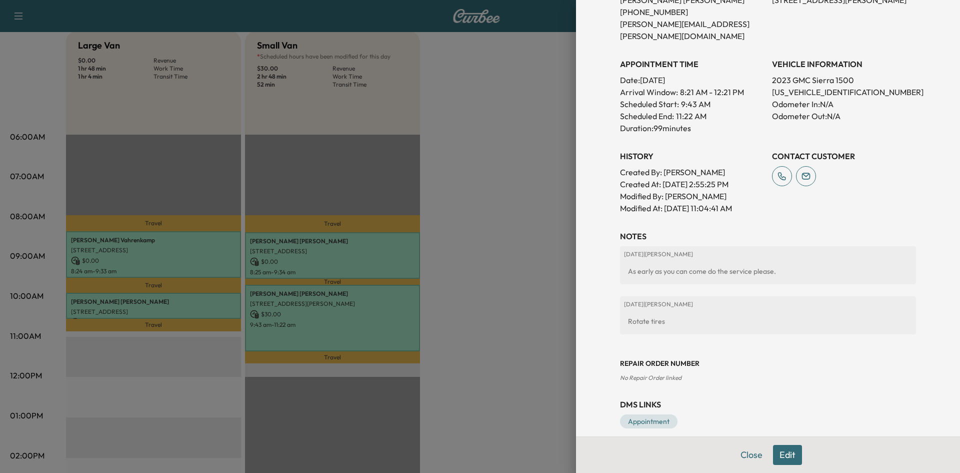
click at [514, 292] on div at bounding box center [480, 236] width 960 height 473
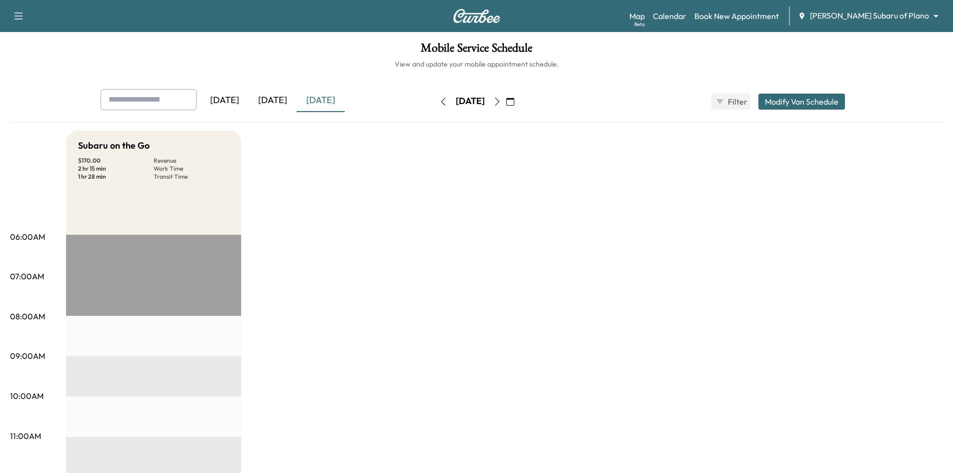
scroll to position [250, 0]
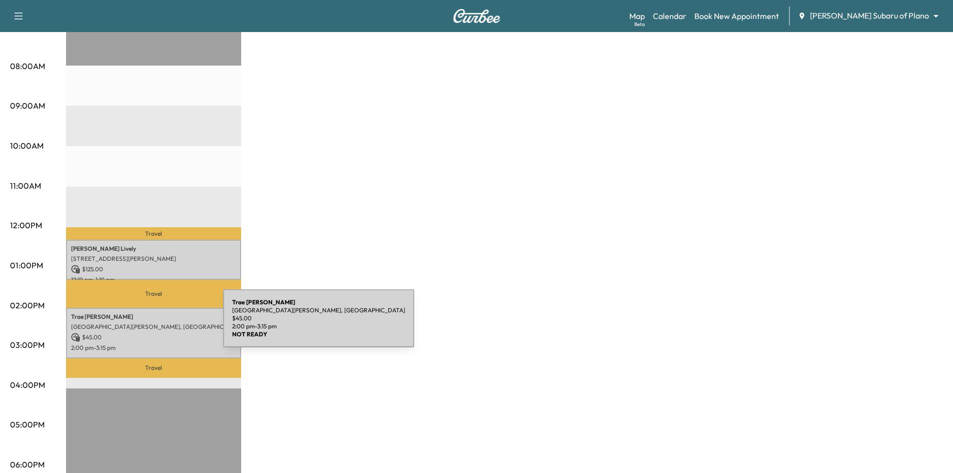
click at [150, 324] on p "1008 Glover Dr, Krugerville, TX 76227, USA" at bounding box center [153, 327] width 165 height 8
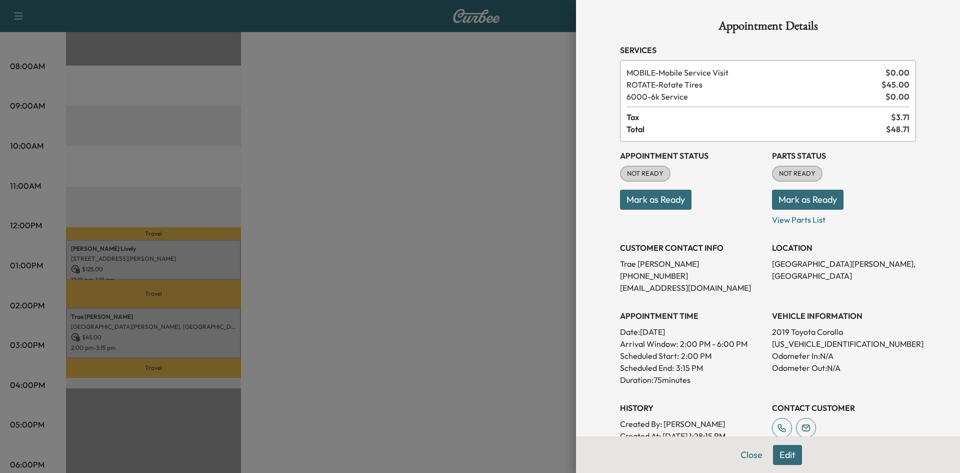
click at [787, 452] on button "Edit" at bounding box center [787, 455] width 29 height 20
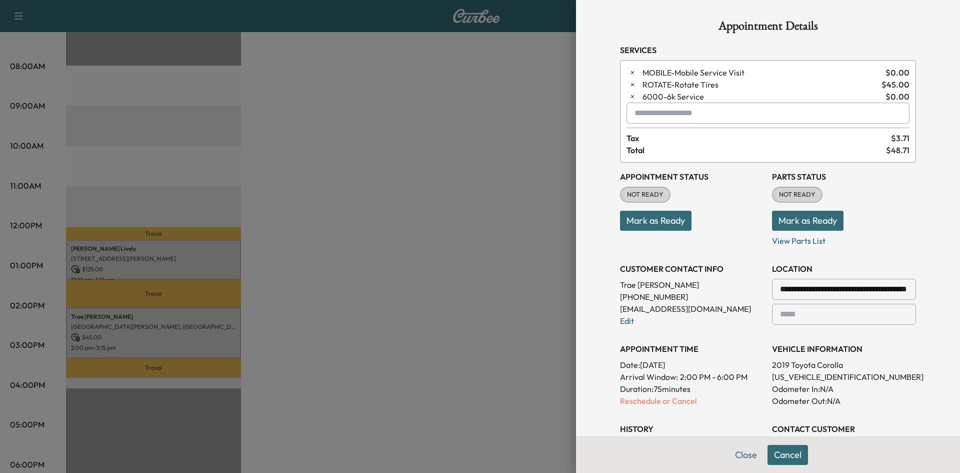
drag, startPoint x: 670, startPoint y: 401, endPoint x: 678, endPoint y: 407, distance: 9.7
click at [672, 403] on p "Reschedule or Cancel" at bounding box center [692, 401] width 144 height 12
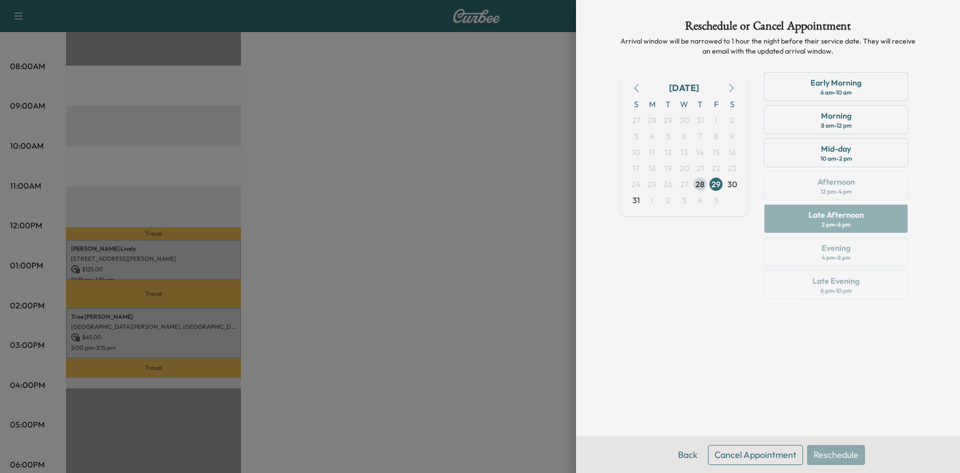
click at [742, 347] on div "Reschedule or Cancel Appointment Arrival window will be narrowed to 1 hour the …" at bounding box center [768, 218] width 320 height 436
click at [739, 456] on button "Cancel Appointment" at bounding box center [755, 455] width 95 height 20
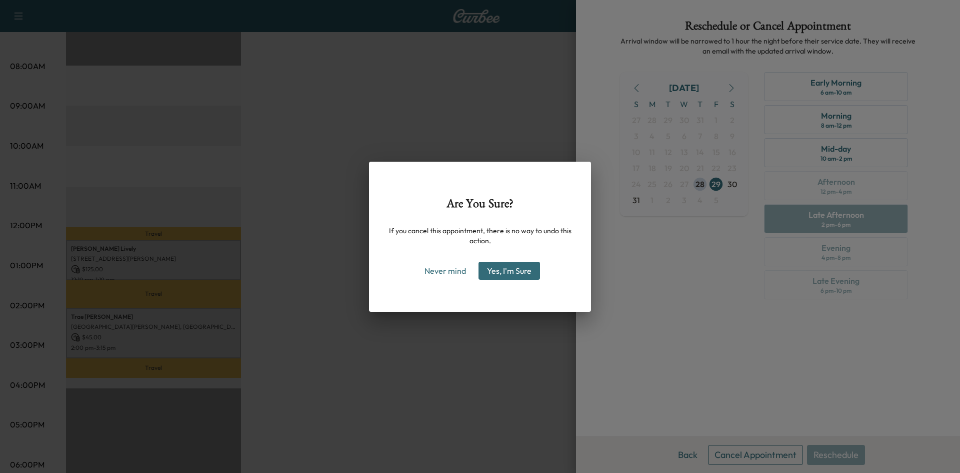
drag, startPoint x: 525, startPoint y: 273, endPoint x: 570, endPoint y: 283, distance: 46.7
click at [531, 275] on button "Yes, I'm Sure" at bounding box center [510, 271] width 62 height 18
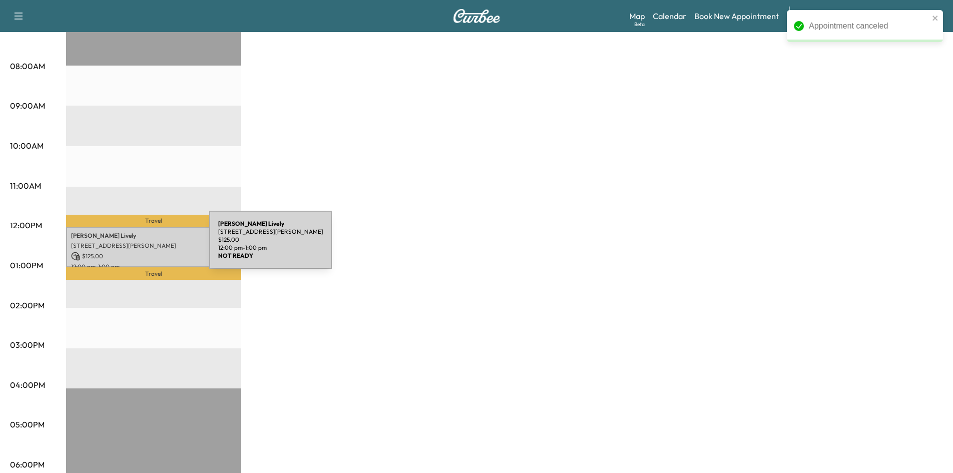
click at [135, 245] on p "2401 Luna Rd, Carrollton, TX 75006, USA" at bounding box center [153, 246] width 165 height 8
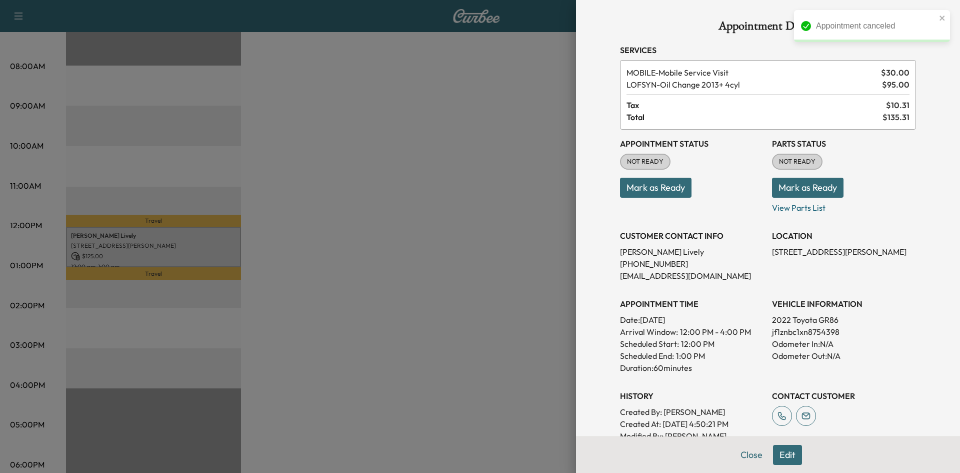
click at [647, 188] on button "Mark as Ready" at bounding box center [656, 188] width 72 height 20
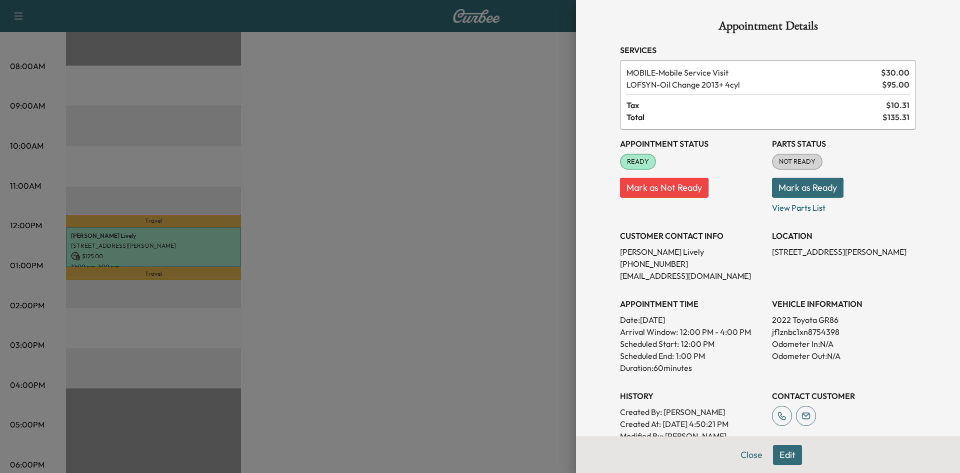
click at [449, 181] on div at bounding box center [480, 236] width 960 height 473
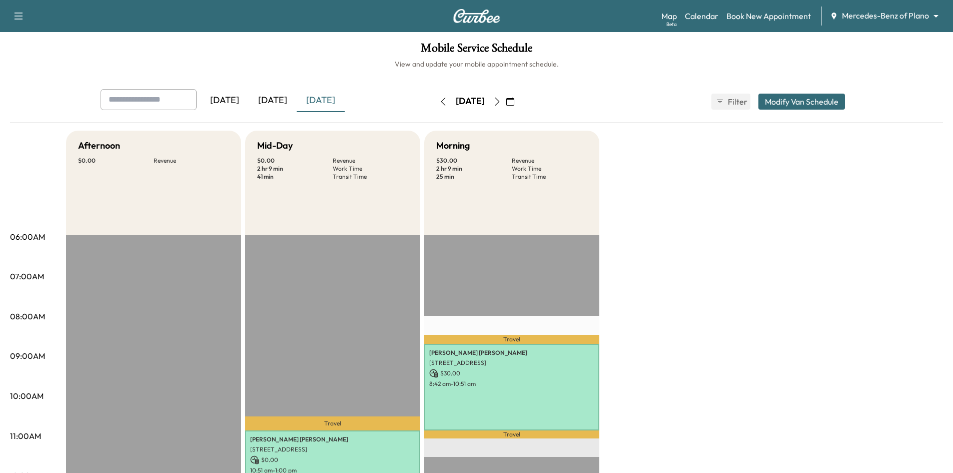
scroll to position [150, 0]
